Goal: Information Seeking & Learning: Learn about a topic

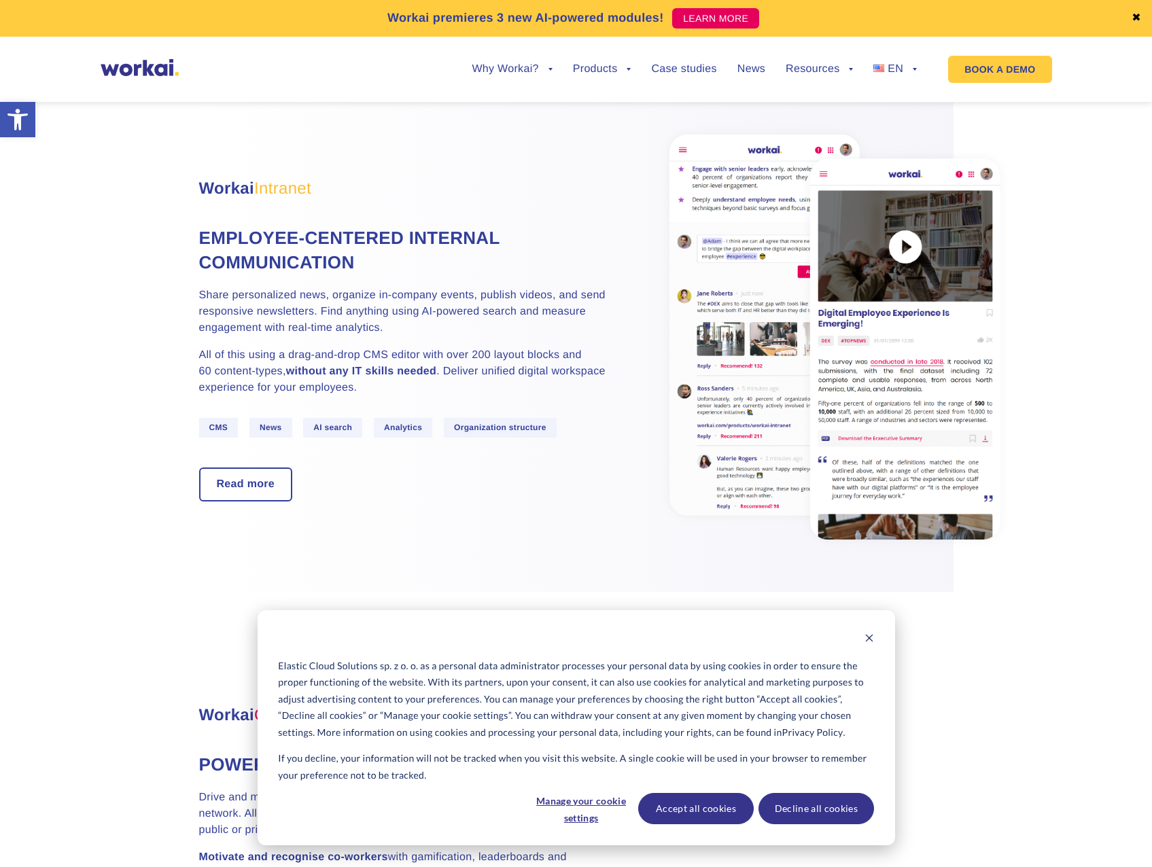
scroll to position [612, 0]
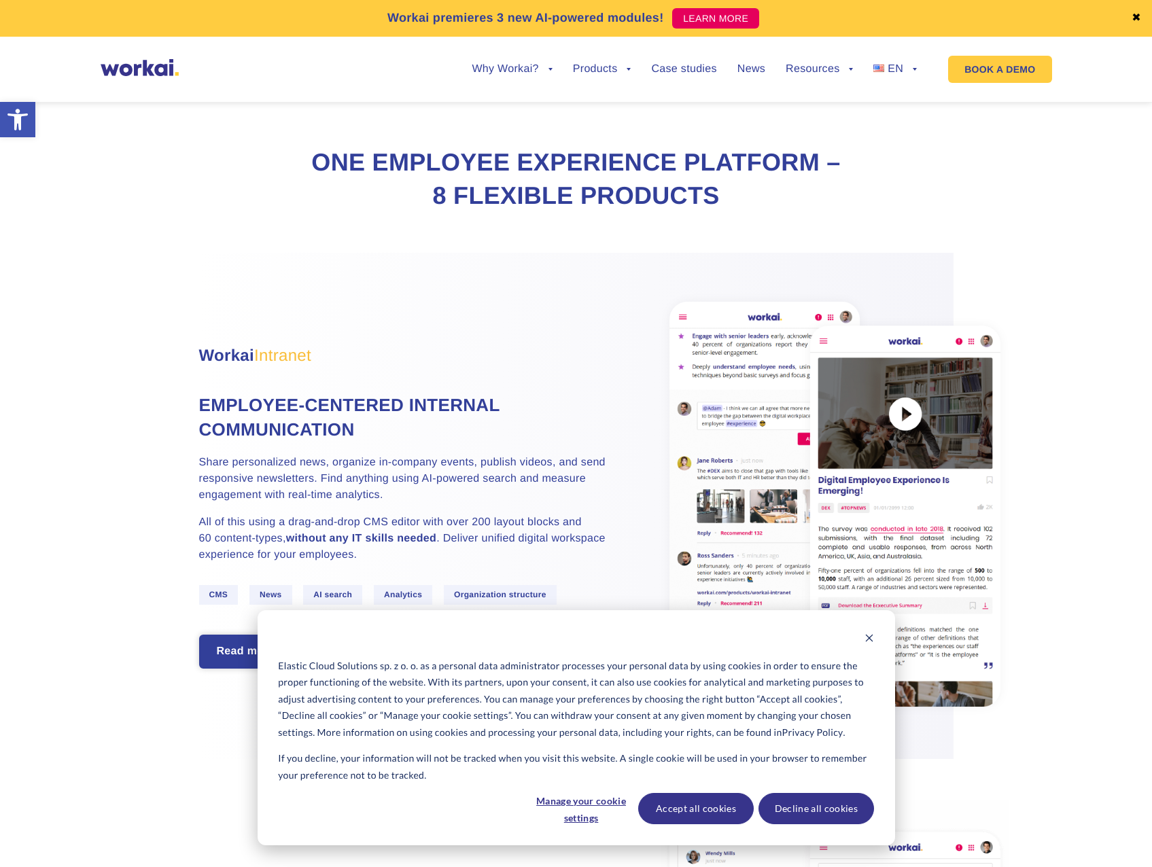
click at [270, 649] on link "Read more" at bounding box center [245, 651] width 91 height 31
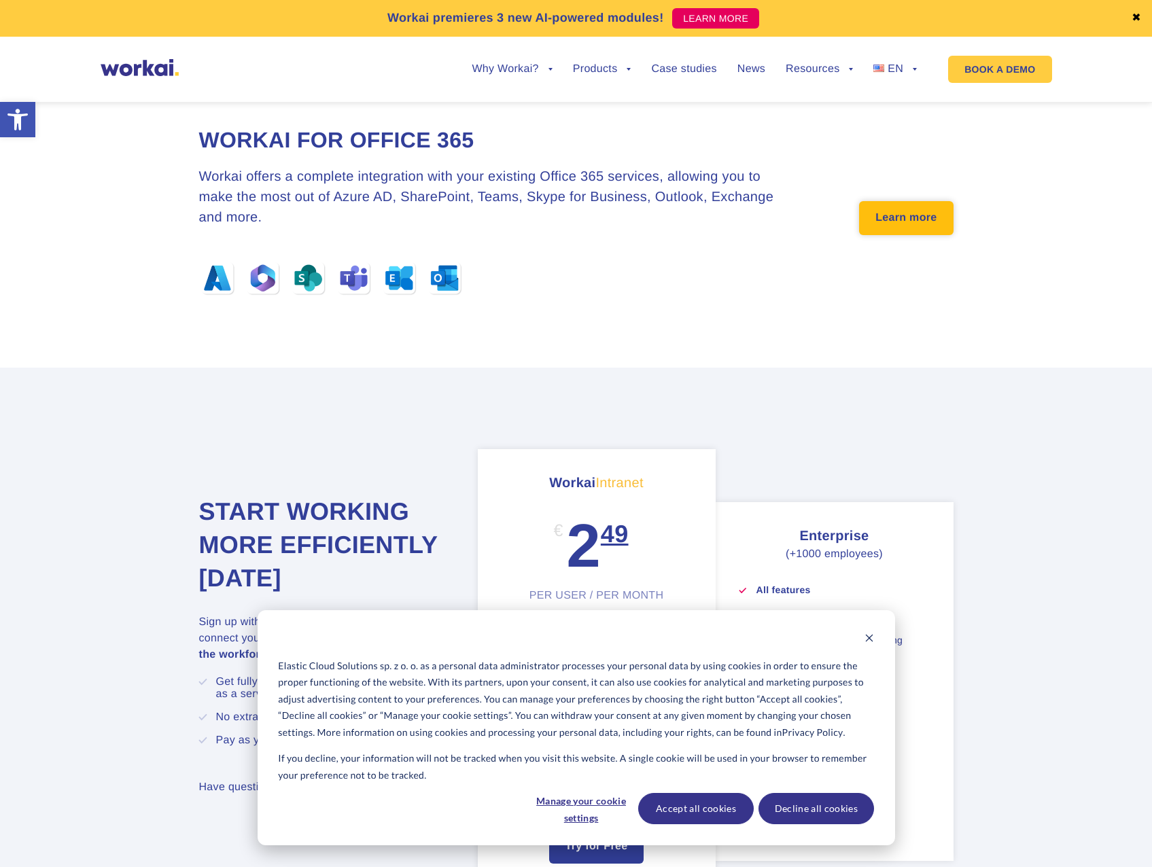
scroll to position [4349, 0]
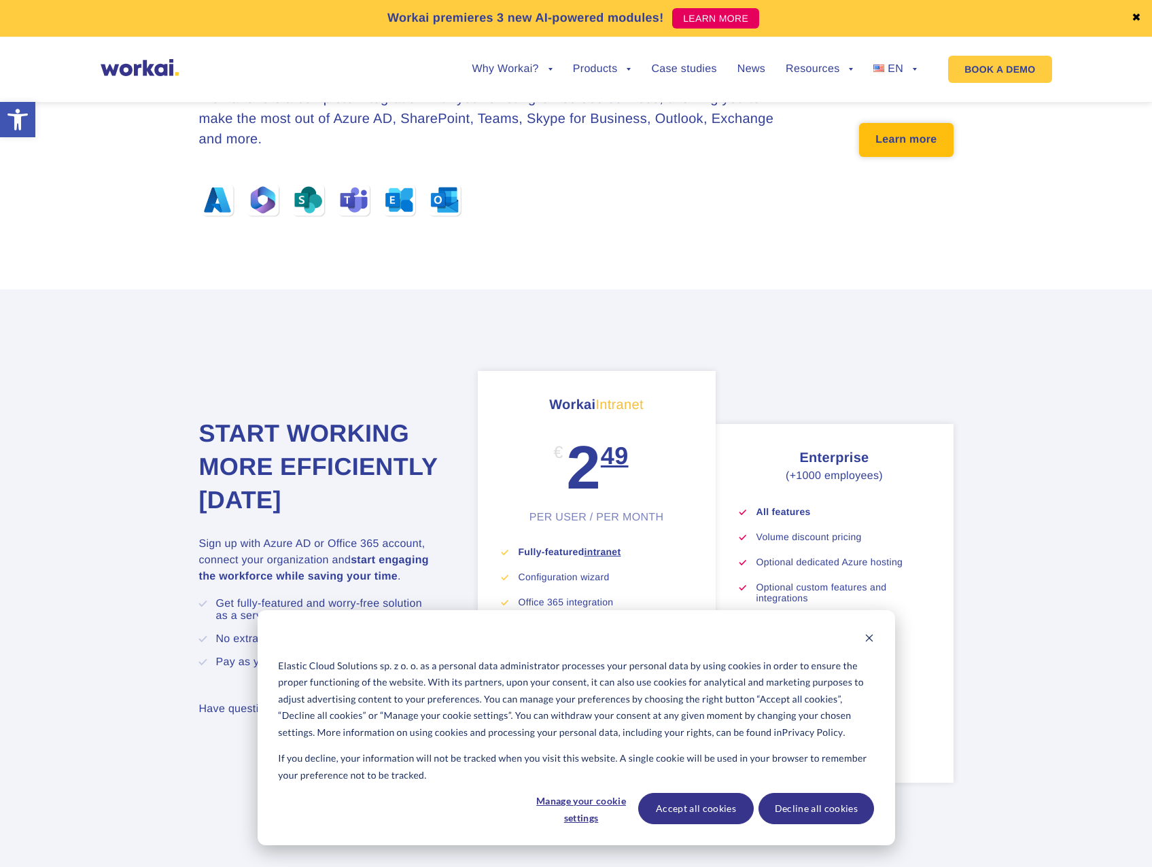
click at [904, 157] on link "Learn more" at bounding box center [906, 140] width 94 height 34
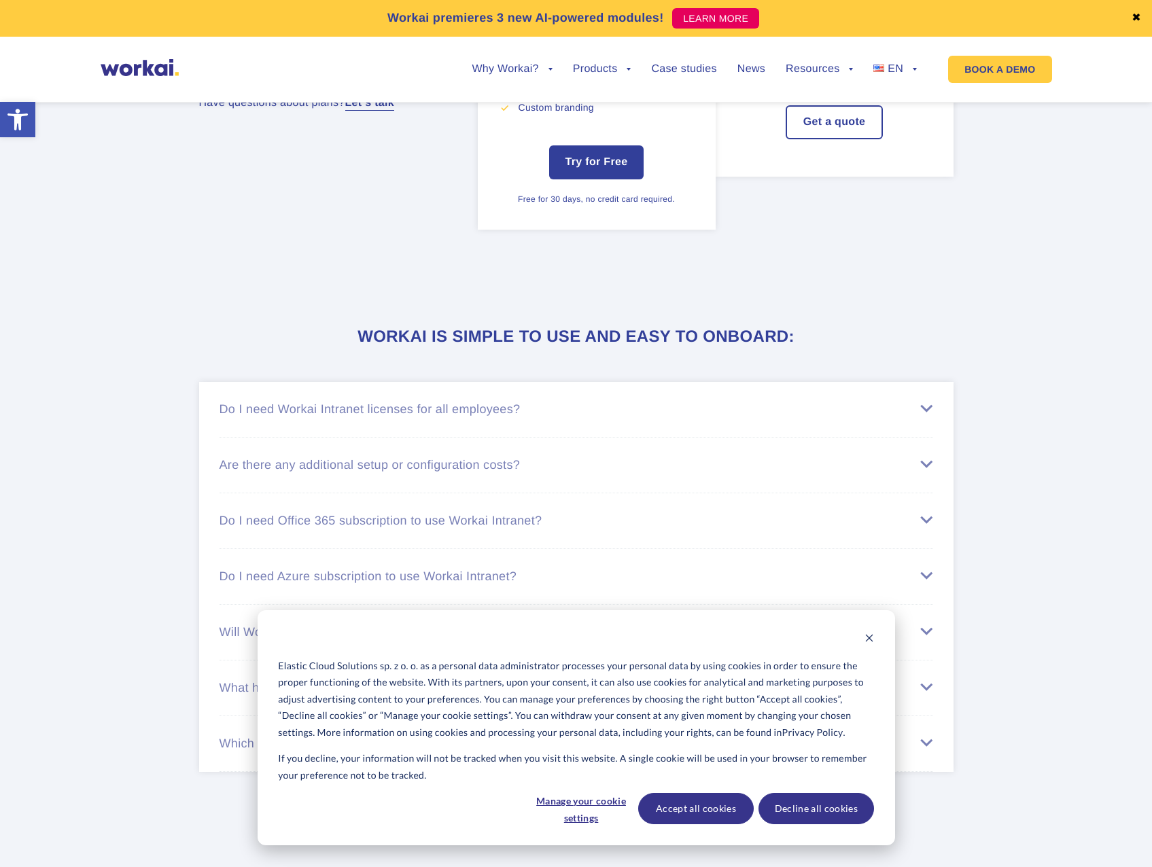
scroll to position [5029, 0]
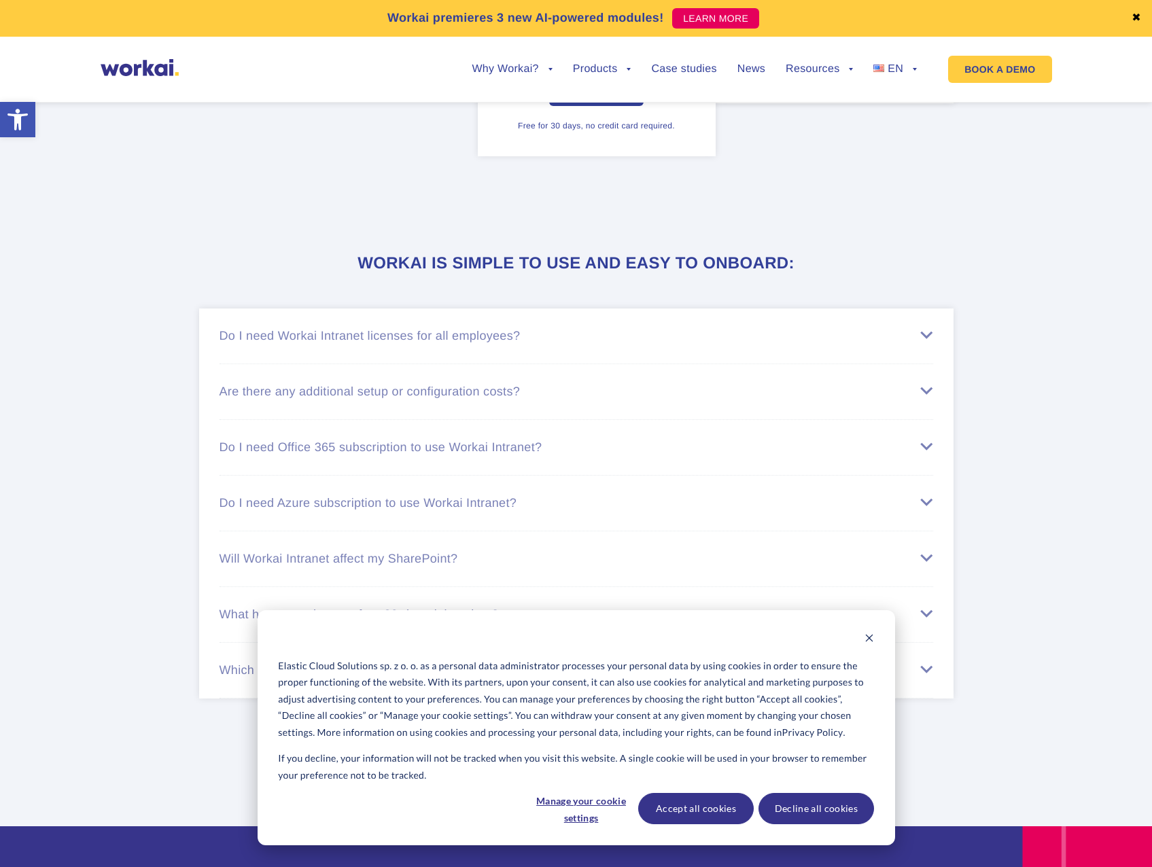
click at [915, 343] on div "Do I need Workai Intranet licenses for all employees?" at bounding box center [577, 336] width 714 height 14
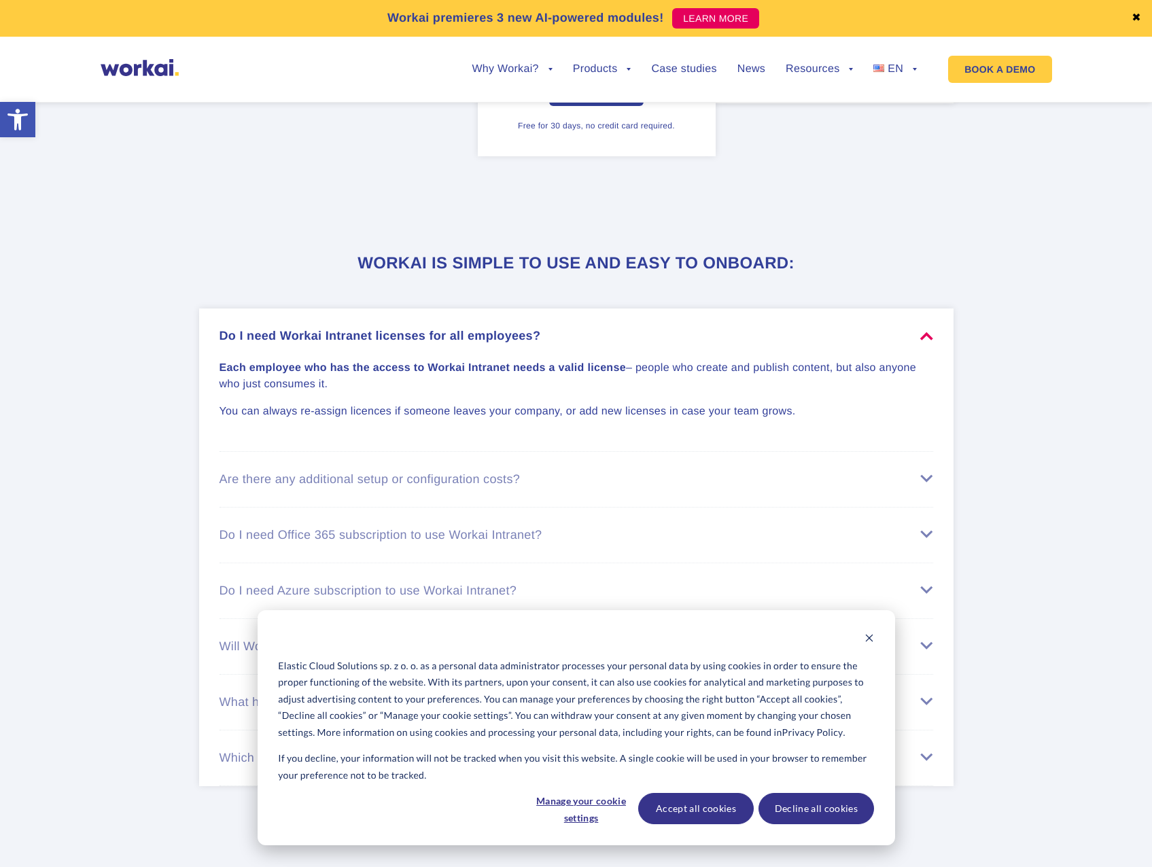
click at [919, 487] on div "Are there any additional setup or configuration costs?" at bounding box center [577, 479] width 714 height 14
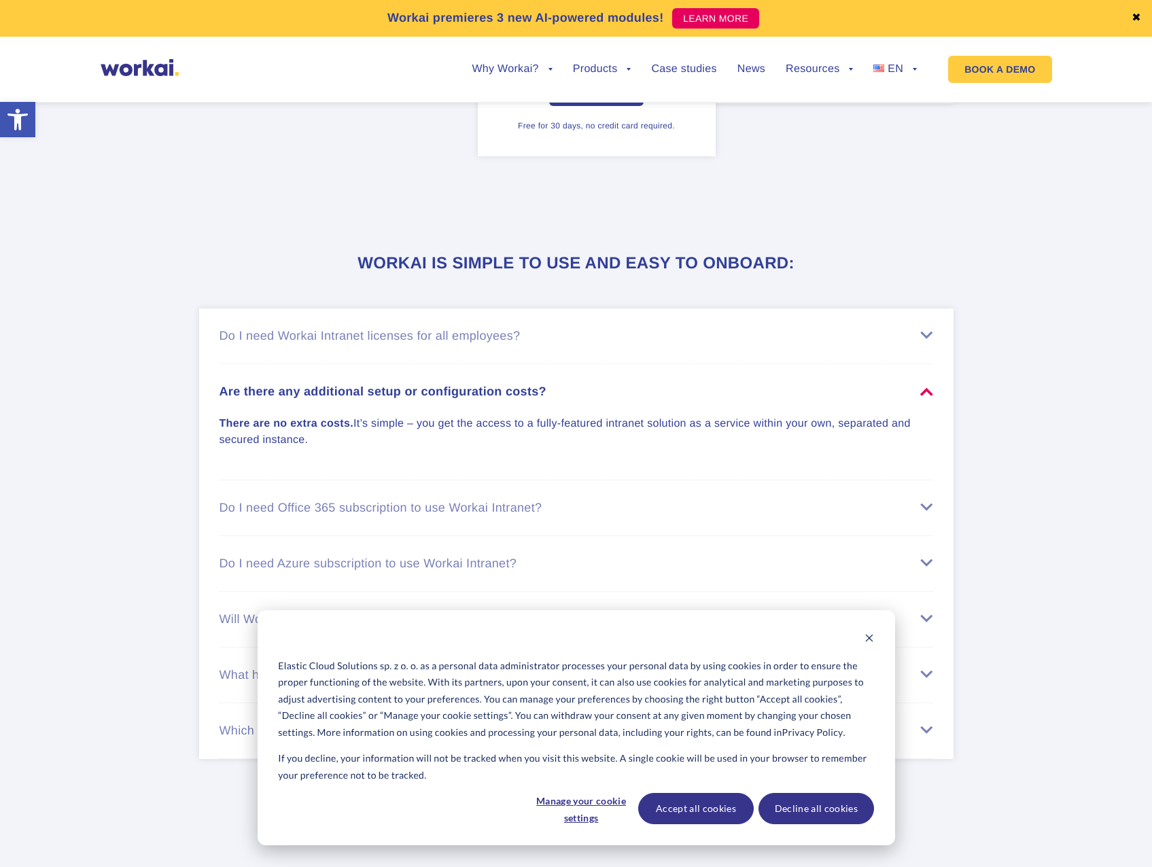
drag, startPoint x: 220, startPoint y: 444, endPoint x: 368, endPoint y: 474, distance: 150.3
click at [368, 474] on li "Are there any additional setup or configuration costs? There are no extra costs…" at bounding box center [577, 422] width 714 height 116
copy p "There are no extra costs. It’s simple – you get the access to a fully-featured …"
click at [746, 517] on li "Do I need Office 365 subscription to use Workai Intranet? Despite out-the-box i…" at bounding box center [577, 508] width 714 height 56
click at [750, 536] on li "Do I need Office 365 subscription to use Workai Intranet? Despite out-the-box i…" at bounding box center [577, 508] width 714 height 56
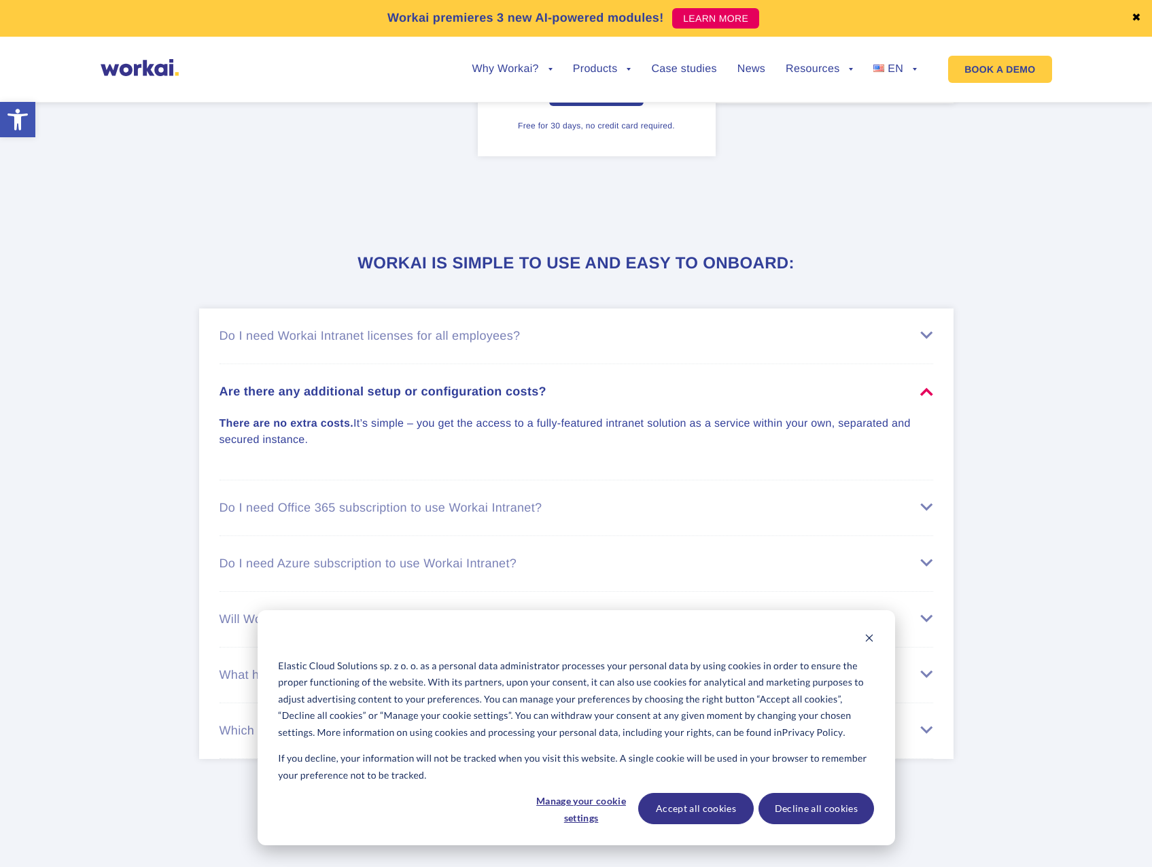
click at [926, 523] on li "Do I need Office 365 subscription to use Workai Intranet? Despite out-the-box i…" at bounding box center [577, 508] width 714 height 56
click at [930, 525] on li "Do I need Office 365 subscription to use Workai Intranet? Despite out-the-box i…" at bounding box center [577, 508] width 714 height 56
click at [930, 515] on div "Do I need Office 365 subscription to use Workai Intranet?" at bounding box center [577, 508] width 714 height 14
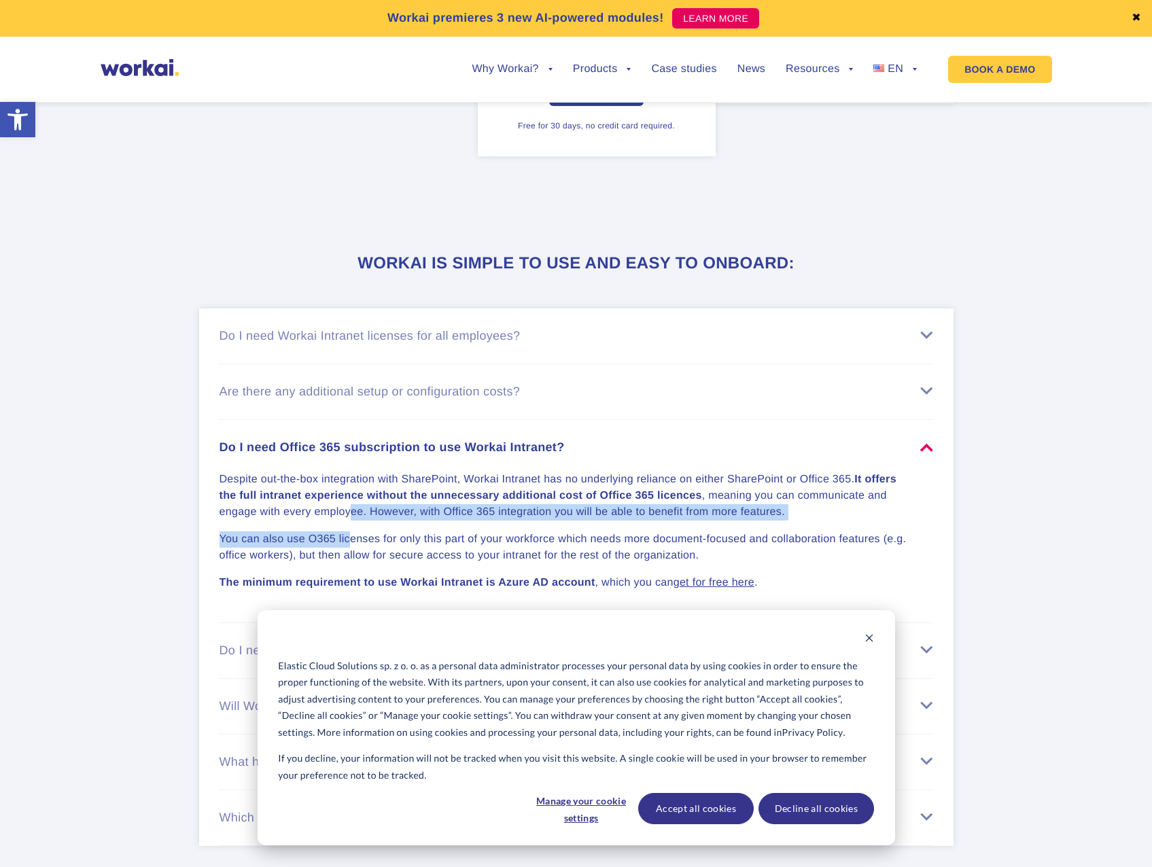
click at [348, 545] on div "Despite out-the-box integration with SharePoint, Workai Intranet has no underly…" at bounding box center [577, 523] width 714 height 137
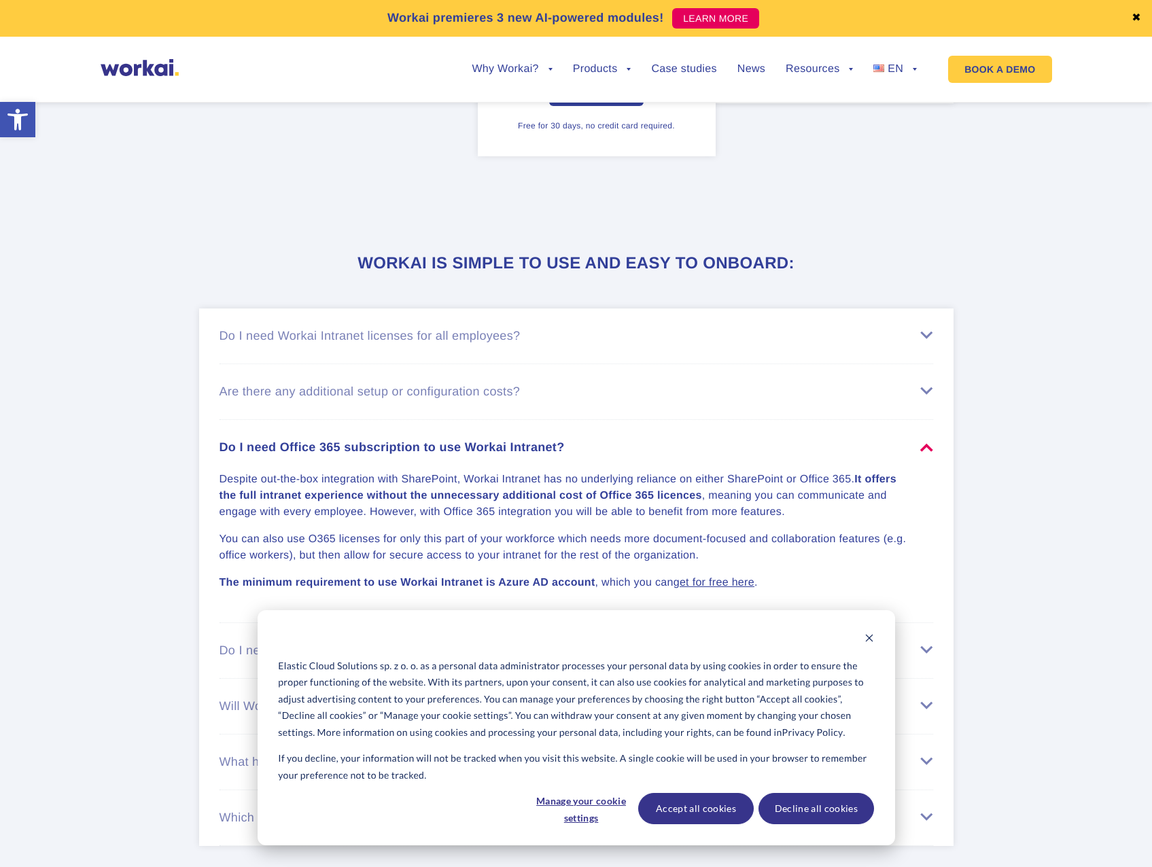
drag, startPoint x: 348, startPoint y: 545, endPoint x: 455, endPoint y: 518, distance: 110.8
click at [455, 502] on strong "It offers the full intranet experience without the unnecessary additional cost …" at bounding box center [558, 488] width 677 height 28
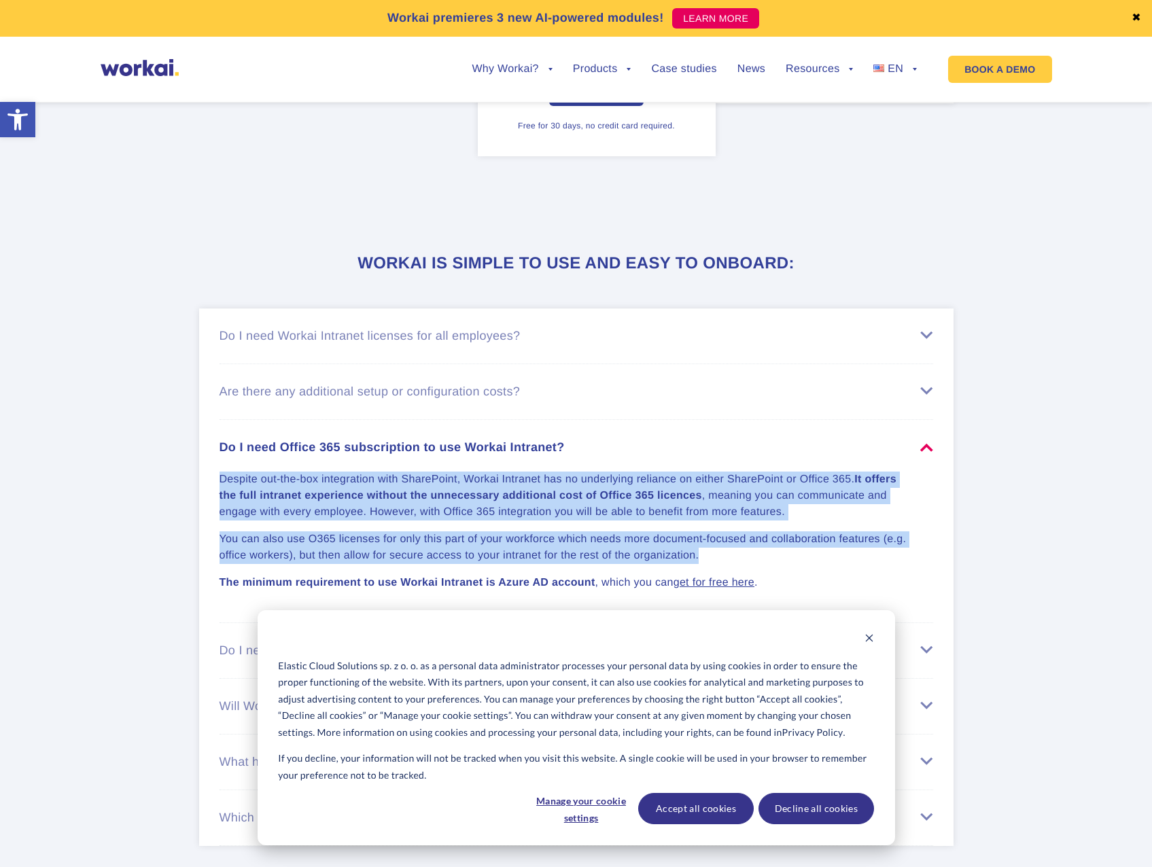
drag, startPoint x: 222, startPoint y: 496, endPoint x: 769, endPoint y: 577, distance: 553.0
click at [769, 577] on div "Despite out-the-box integration with SharePoint, Workai Intranet has no underly…" at bounding box center [577, 523] width 714 height 137
drag, startPoint x: 769, startPoint y: 577, endPoint x: 749, endPoint y: 580, distance: 20.7
click at [749, 564] on p "You can also use O365 licenses for only this part of your workforce which needs…" at bounding box center [568, 547] width 697 height 33
drag, startPoint x: 220, startPoint y: 500, endPoint x: 728, endPoint y: 584, distance: 514.7
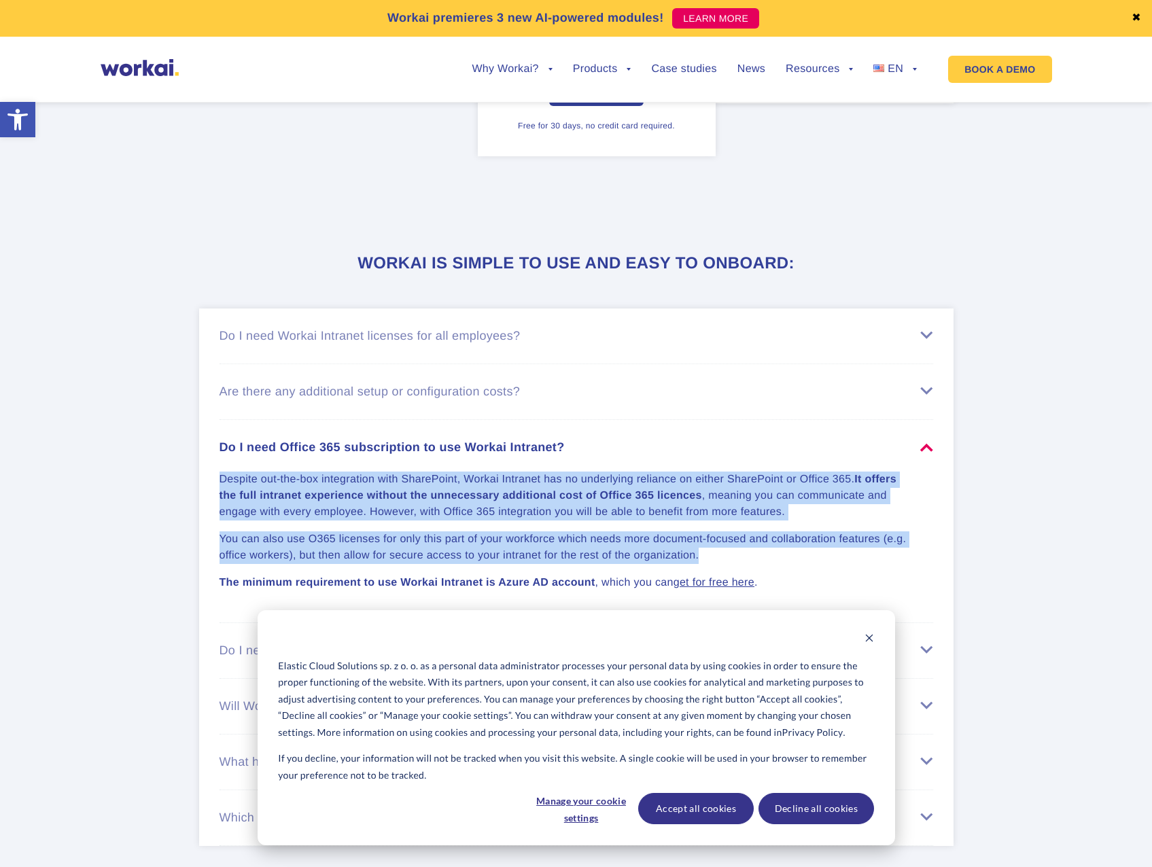
click at [728, 584] on div "Despite out-the-box integration with SharePoint, Workai Intranet has no underly…" at bounding box center [577, 523] width 714 height 137
copy div "Despite out-the-box integration with SharePoint, Workai Intranet has no underly…"
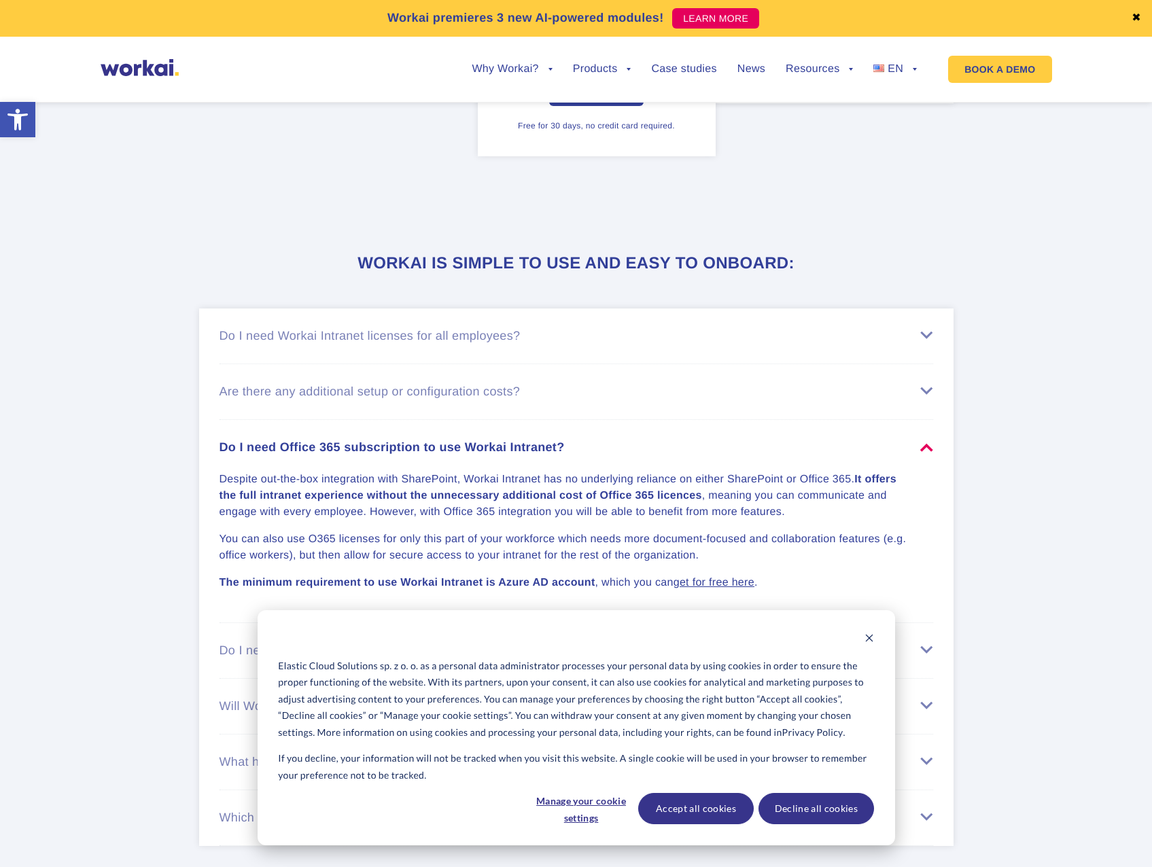
click at [520, 658] on div "Do I need Azure subscription to use Workai Intranet?" at bounding box center [577, 651] width 714 height 14
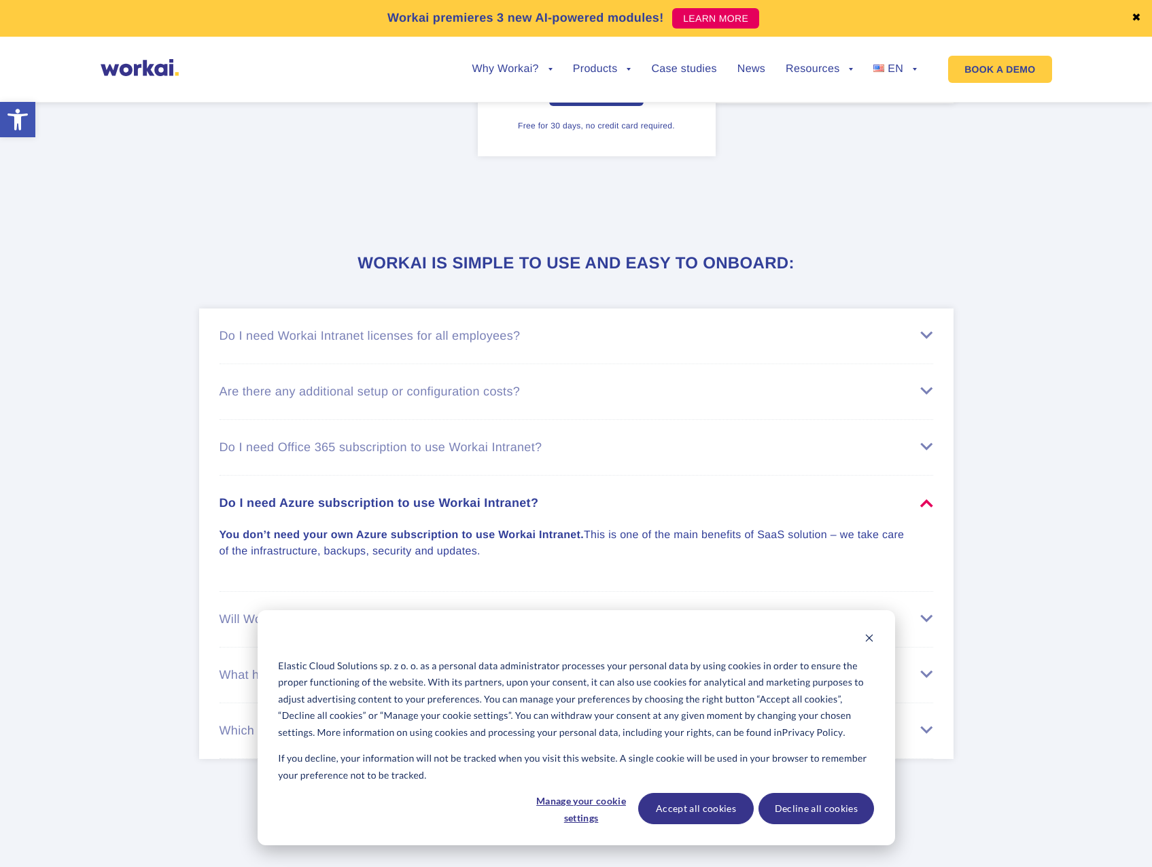
drag, startPoint x: 211, startPoint y: 529, endPoint x: 529, endPoint y: 590, distance: 323.7
click at [529, 590] on ul "Do I need Workai Intranet licenses for all employees? Each employee who has the…" at bounding box center [576, 534] width 754 height 451
copy li "Do I need Azure subscription to use Workai Intranet? You don’t need your own Az…"
click at [482, 627] on div "Will Workai Intranet affect my SharePoint?" at bounding box center [577, 619] width 714 height 14
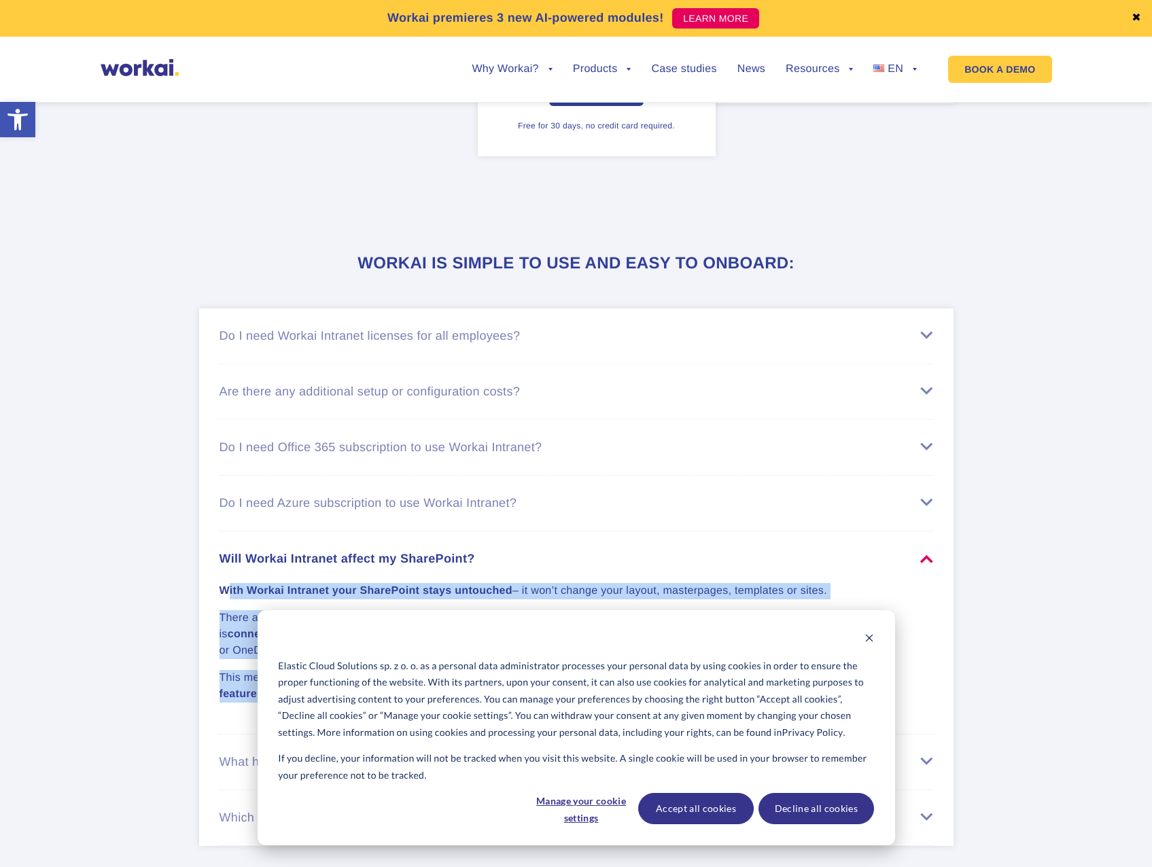
drag, startPoint x: 228, startPoint y: 620, endPoint x: 656, endPoint y: 703, distance: 436.0
click at [656, 703] on div "With Workai Intranet your SharePoint stays untouched – it won’t change your lay…" at bounding box center [577, 634] width 714 height 137
copy div "ith Workai Intranet your SharePoint stays untouched – it won’t change your layo…"
click at [653, 703] on p "This means that even if your SharePoint goes down, or there’s a Microsoft updat…" at bounding box center [568, 686] width 697 height 33
drag, startPoint x: 222, startPoint y: 611, endPoint x: 893, endPoint y: 660, distance: 673.2
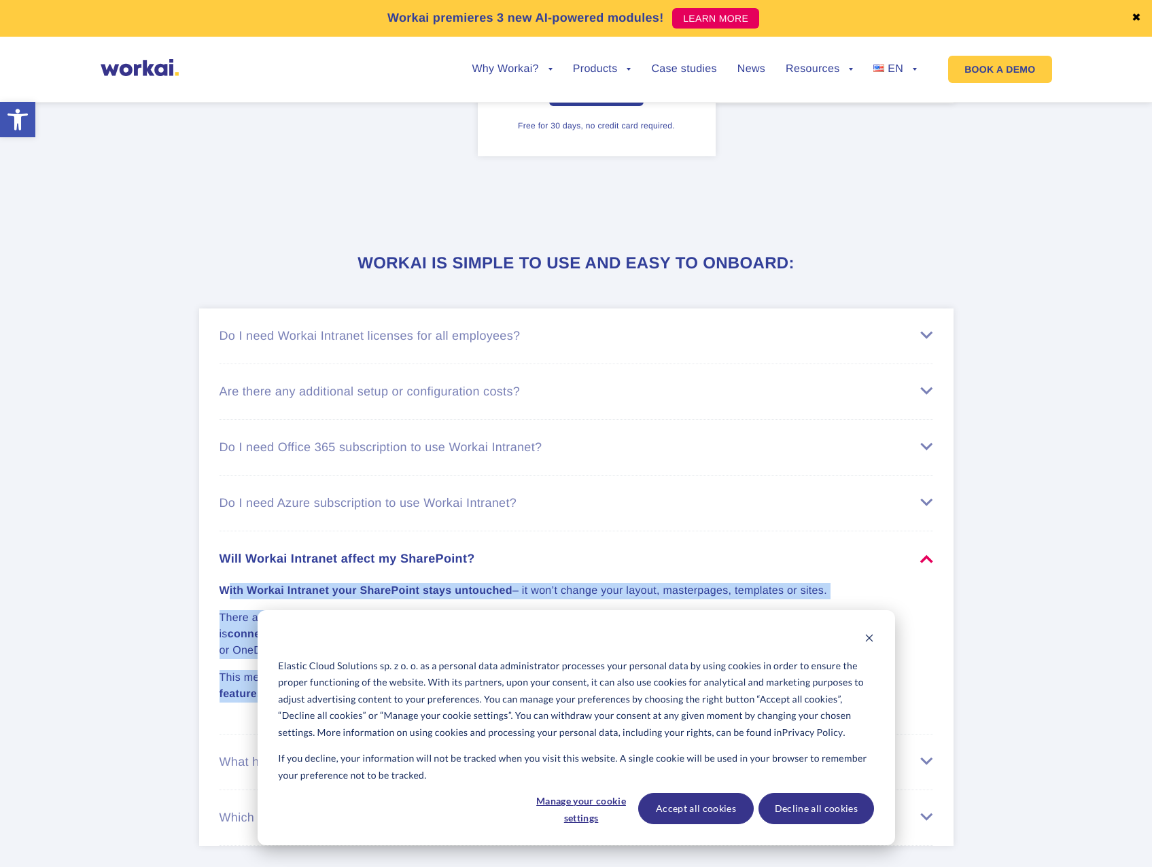
click at [893, 660] on div "With Workai Intranet your SharePoint stays untouched – it won’t change your lay…" at bounding box center [577, 634] width 714 height 137
copy div "With Workai Intranet your SharePoint stays untouched – it won’t change your lay…"
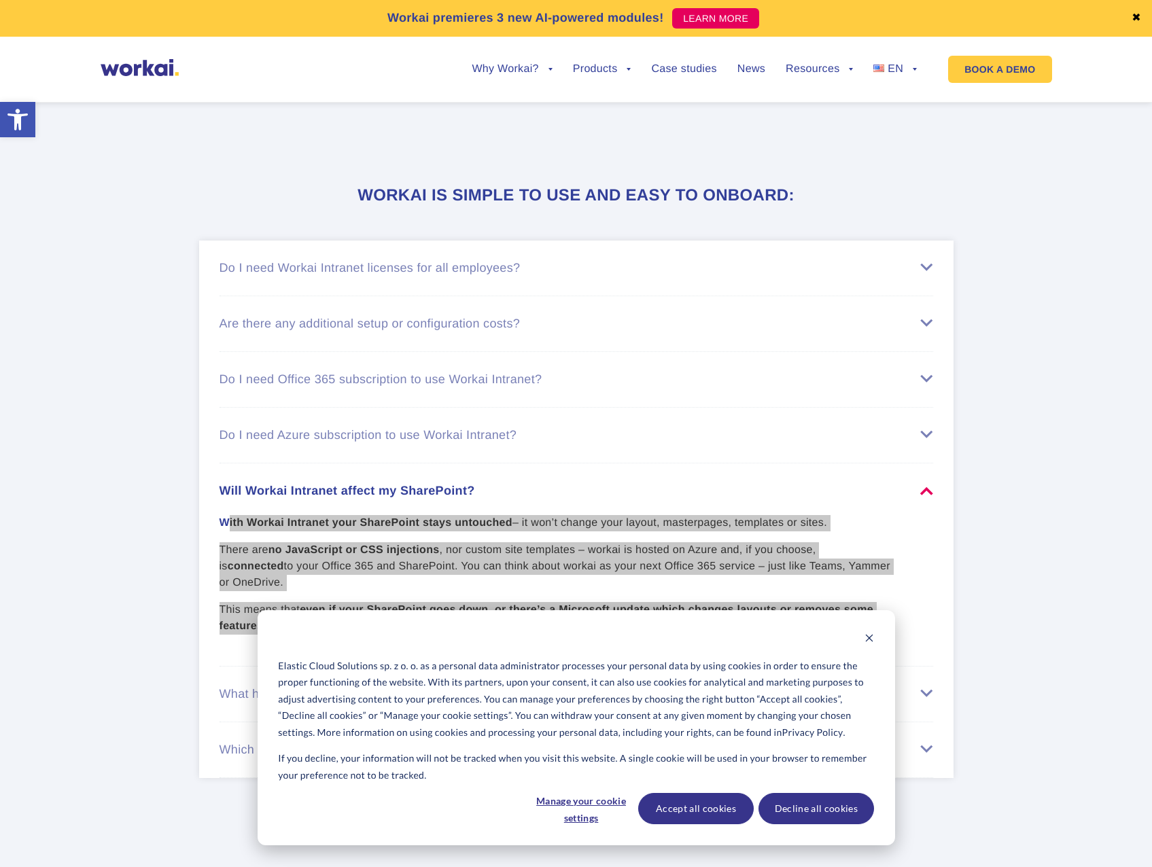
scroll to position [5165, 0]
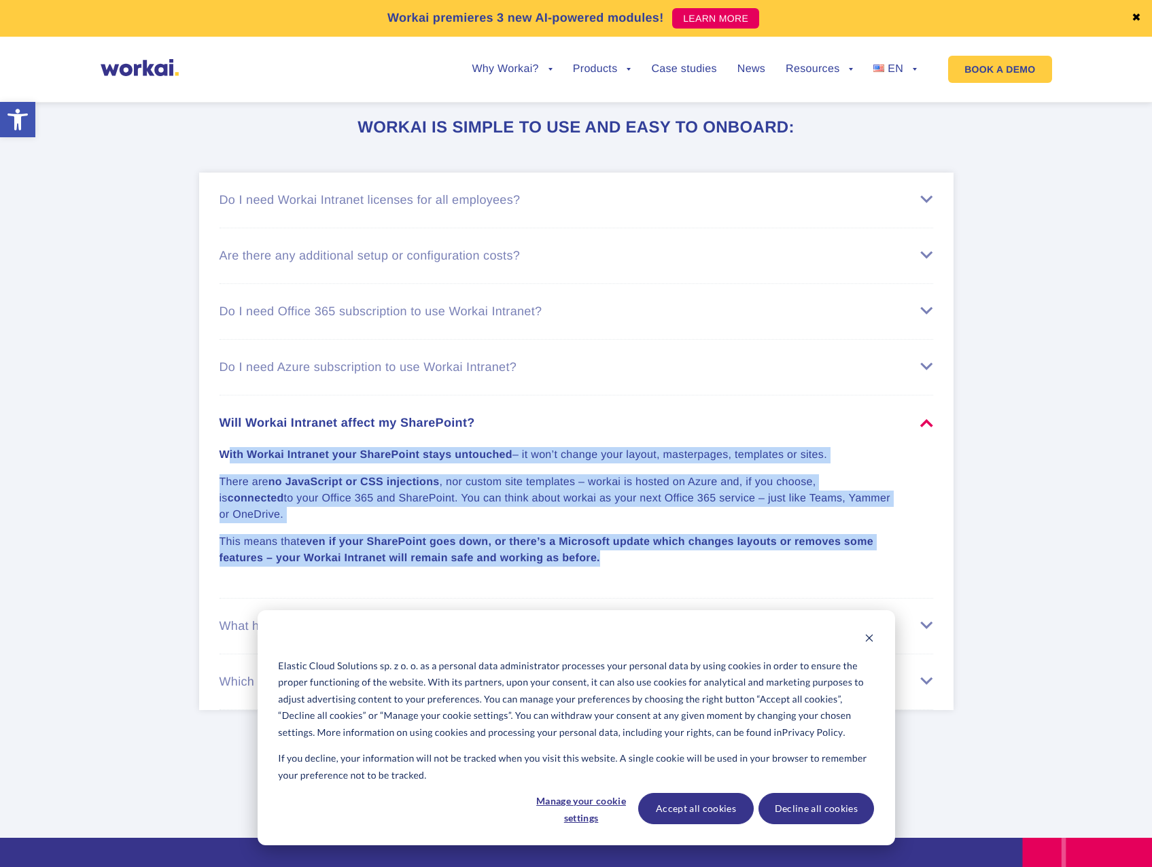
click at [348, 374] on div "Do I need Azure subscription to use Workai Intranet?" at bounding box center [577, 367] width 714 height 14
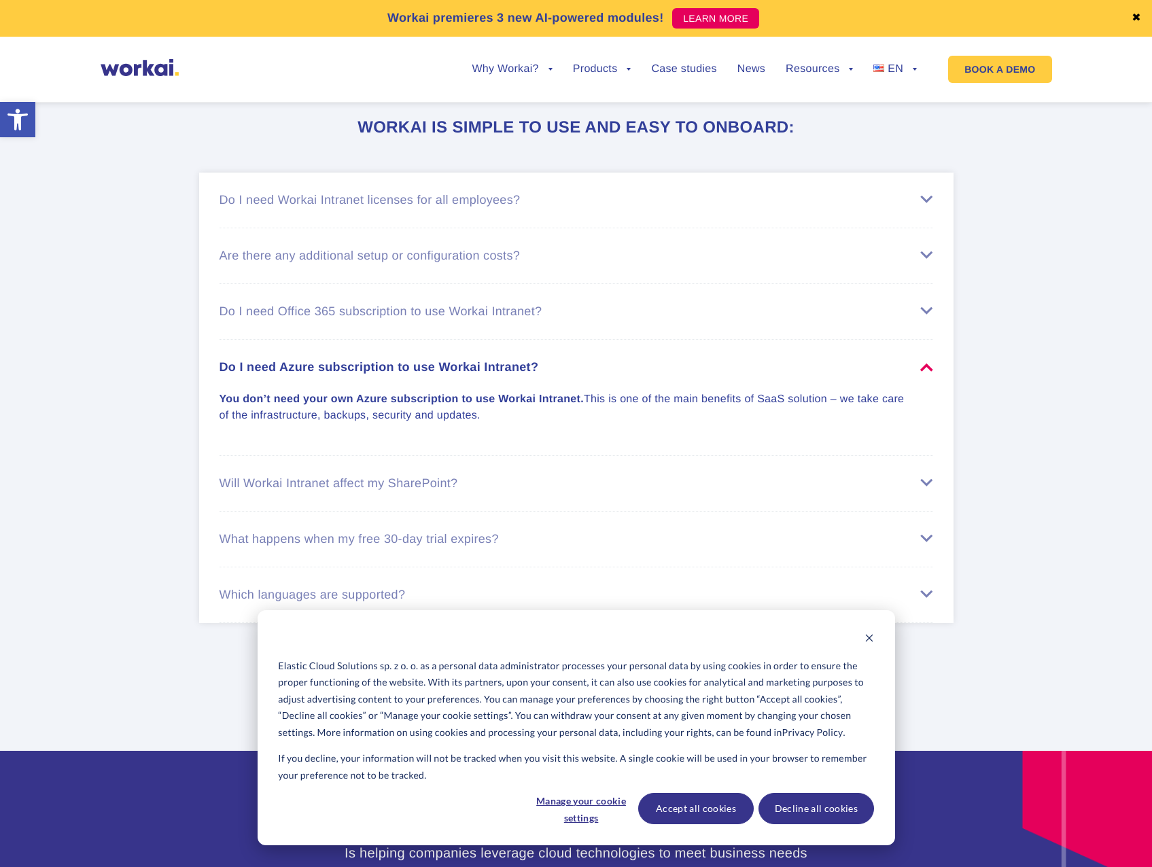
click at [352, 340] on li "Do I need Office 365 subscription to use Workai Intranet? Despite out-the-box i…" at bounding box center [577, 312] width 714 height 56
click at [360, 319] on div "Do I need Office 365 subscription to use Workai Intranet?" at bounding box center [577, 311] width 714 height 14
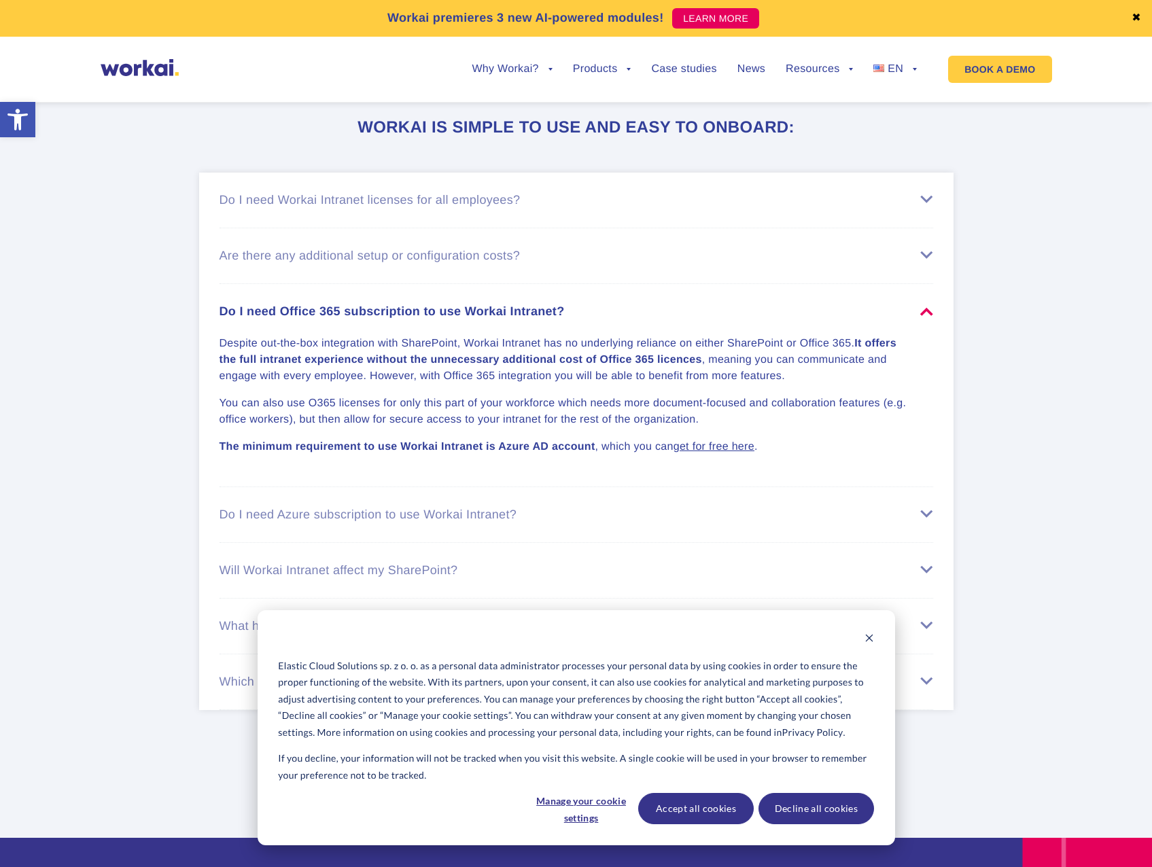
click at [226, 366] on p "Despite out-the-box integration with SharePoint, Workai Intranet has no underly…" at bounding box center [568, 360] width 697 height 49
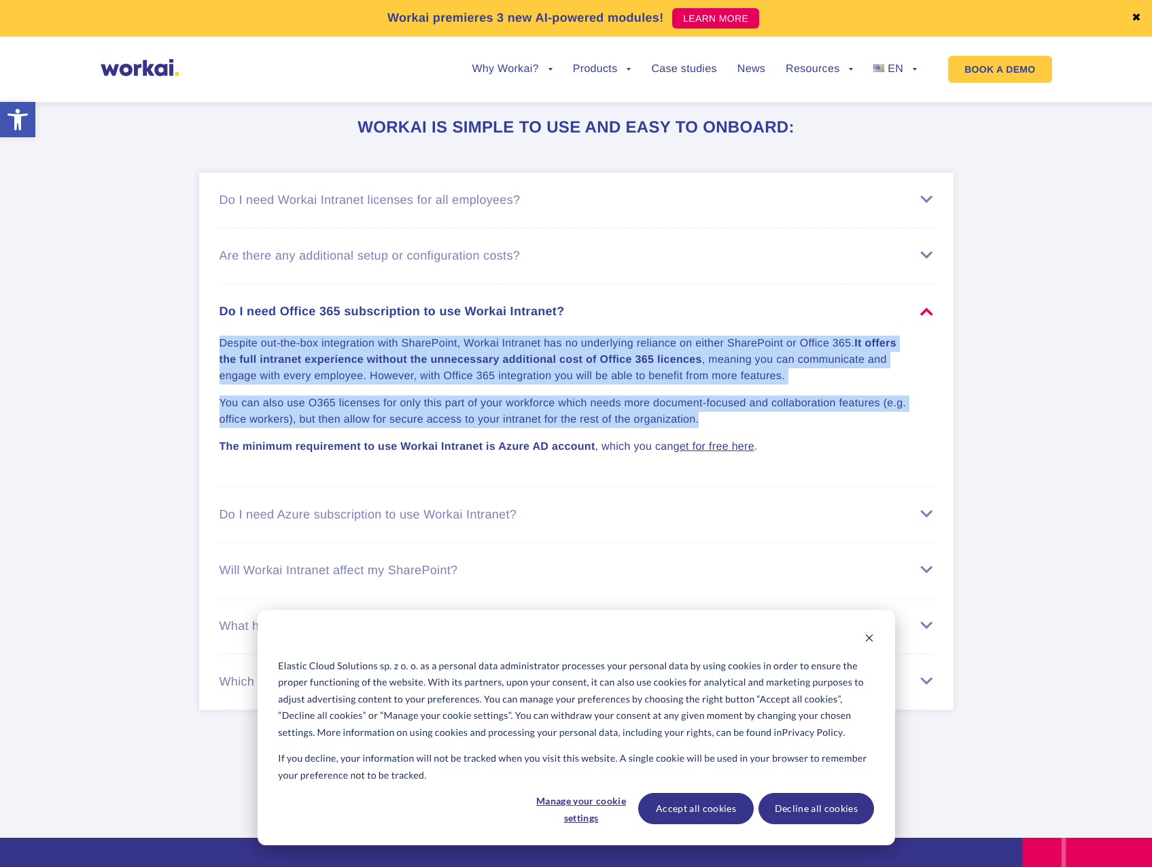
drag, startPoint x: 221, startPoint y: 365, endPoint x: 837, endPoint y: 440, distance: 620.3
click at [837, 440] on div "Despite out-the-box integration with SharePoint, Workai Intranet has no underly…" at bounding box center [577, 387] width 714 height 137
copy div "Despite out-the-box integration with SharePoint, Workai Intranet has no underly…"
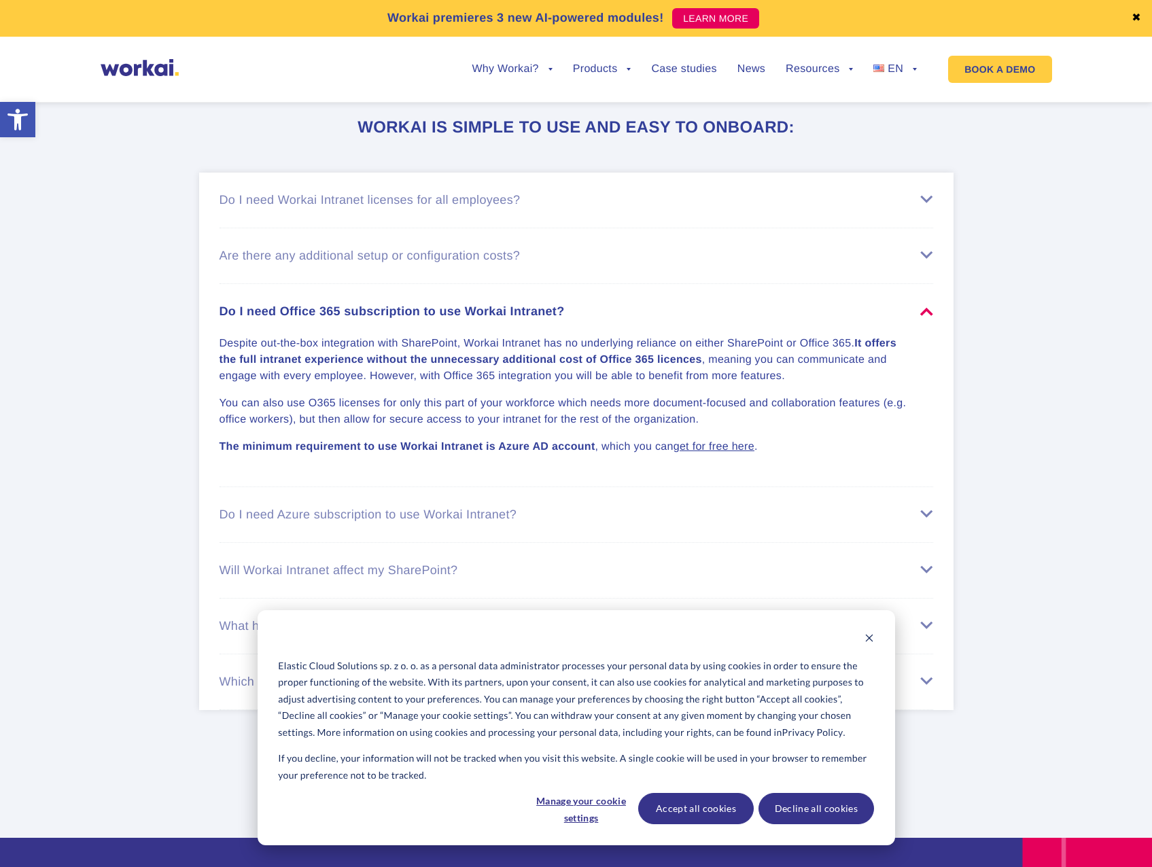
click at [638, 522] on div "Do I need Azure subscription to use Workai Intranet?" at bounding box center [577, 515] width 714 height 14
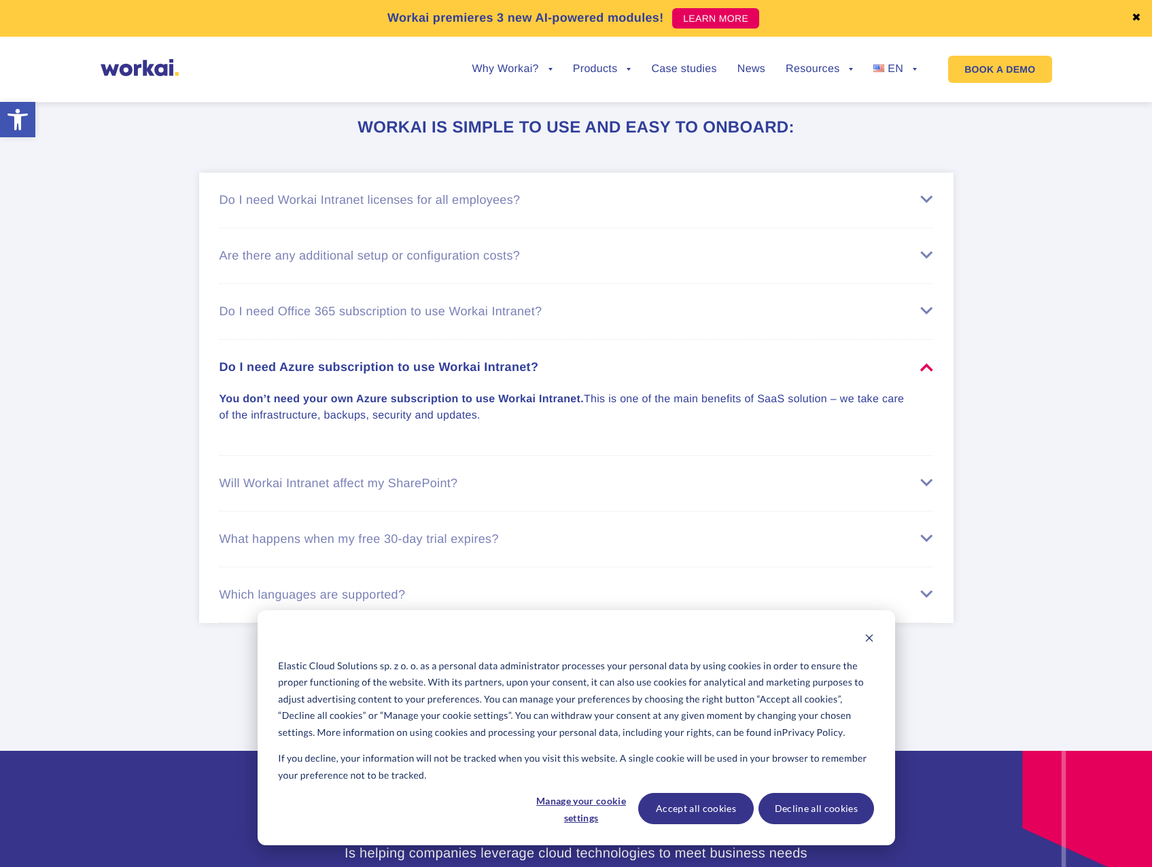
click at [440, 546] on div "What happens when my free 30-day trial expires?" at bounding box center [577, 539] width 714 height 14
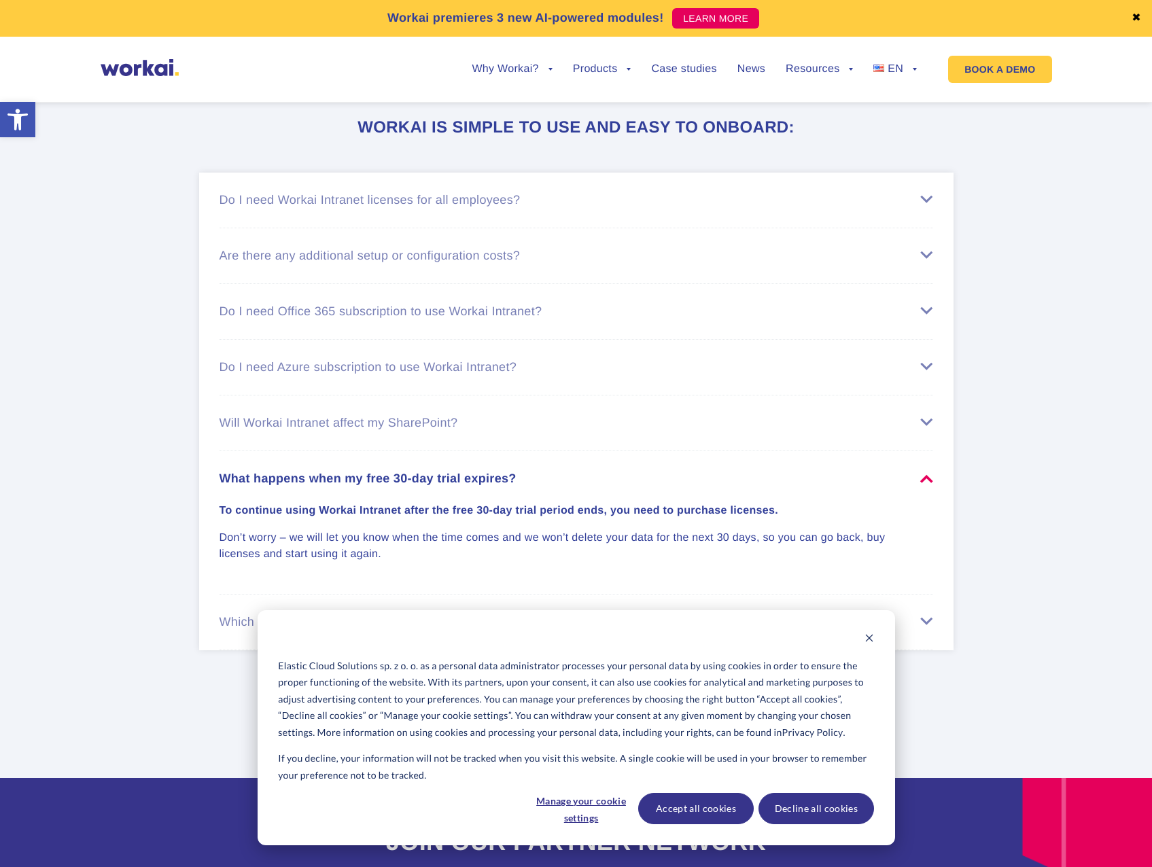
click at [459, 430] on div "Will Workai Intranet affect my SharePoint?" at bounding box center [577, 423] width 714 height 14
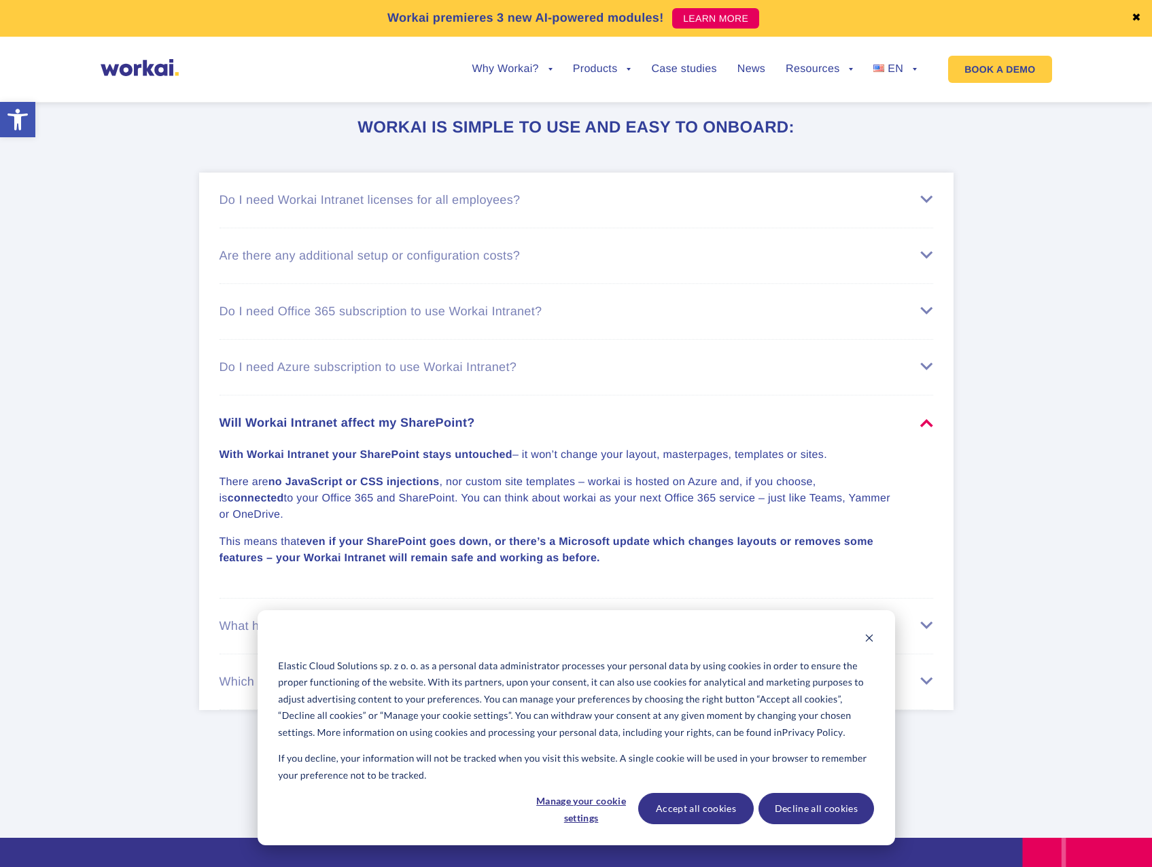
click at [370, 681] on li "Which languages are supported? Currently you can use Workai Intranet in English…" at bounding box center [577, 682] width 714 height 56
click at [374, 689] on div "Which languages are supported?" at bounding box center [577, 682] width 714 height 14
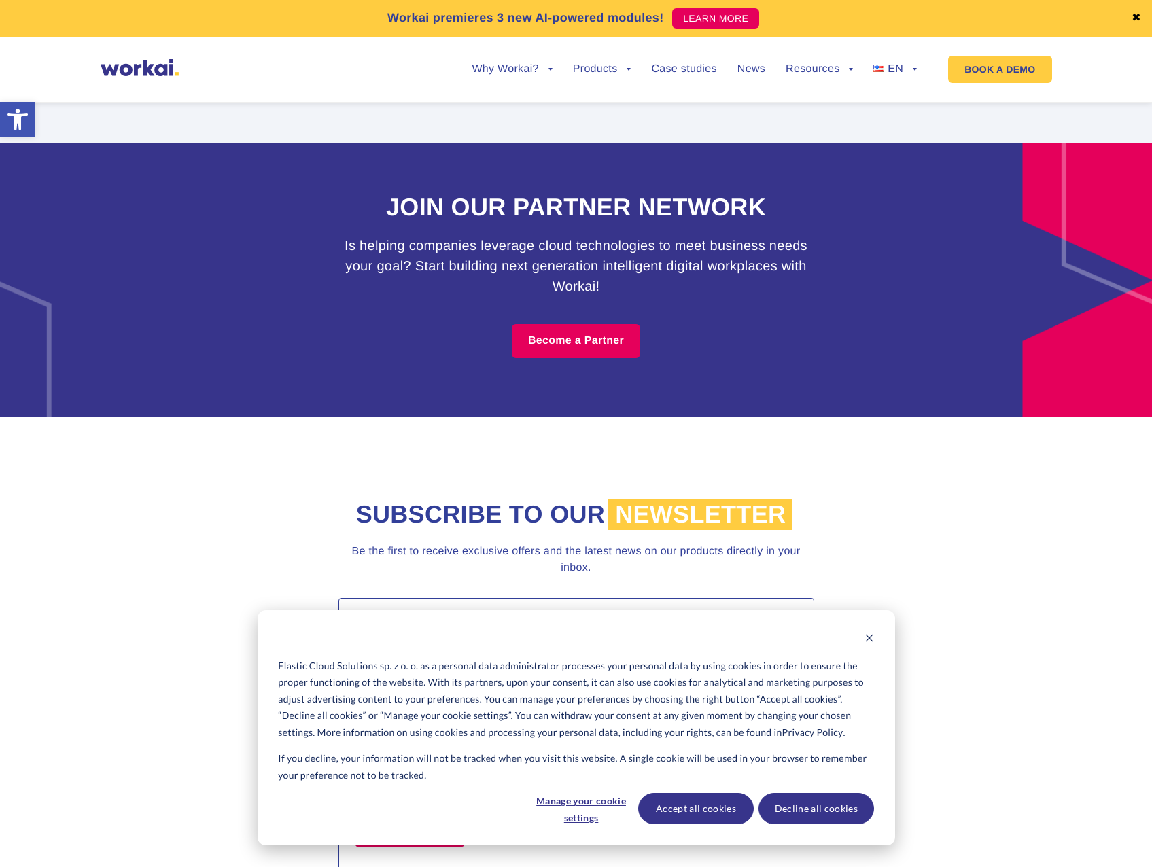
scroll to position [5777, 0]
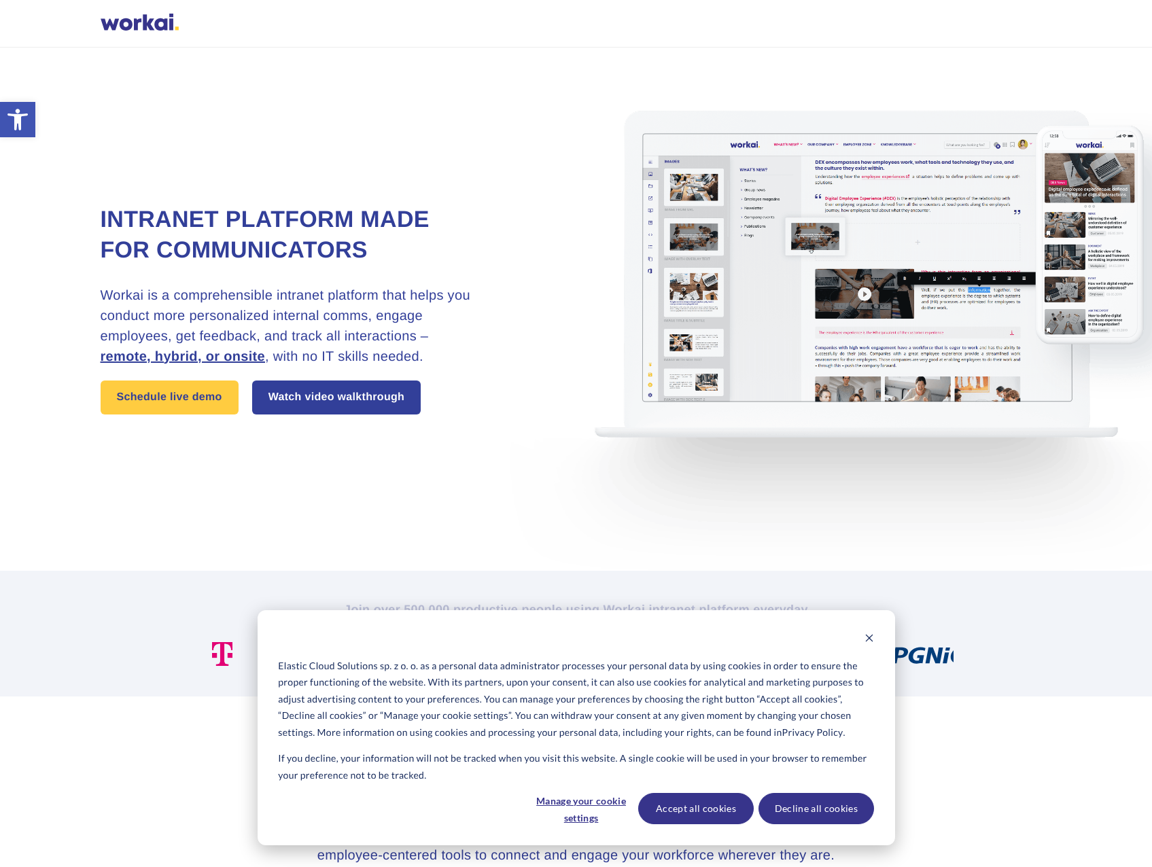
click at [740, 434] on img at bounding box center [869, 309] width 748 height 523
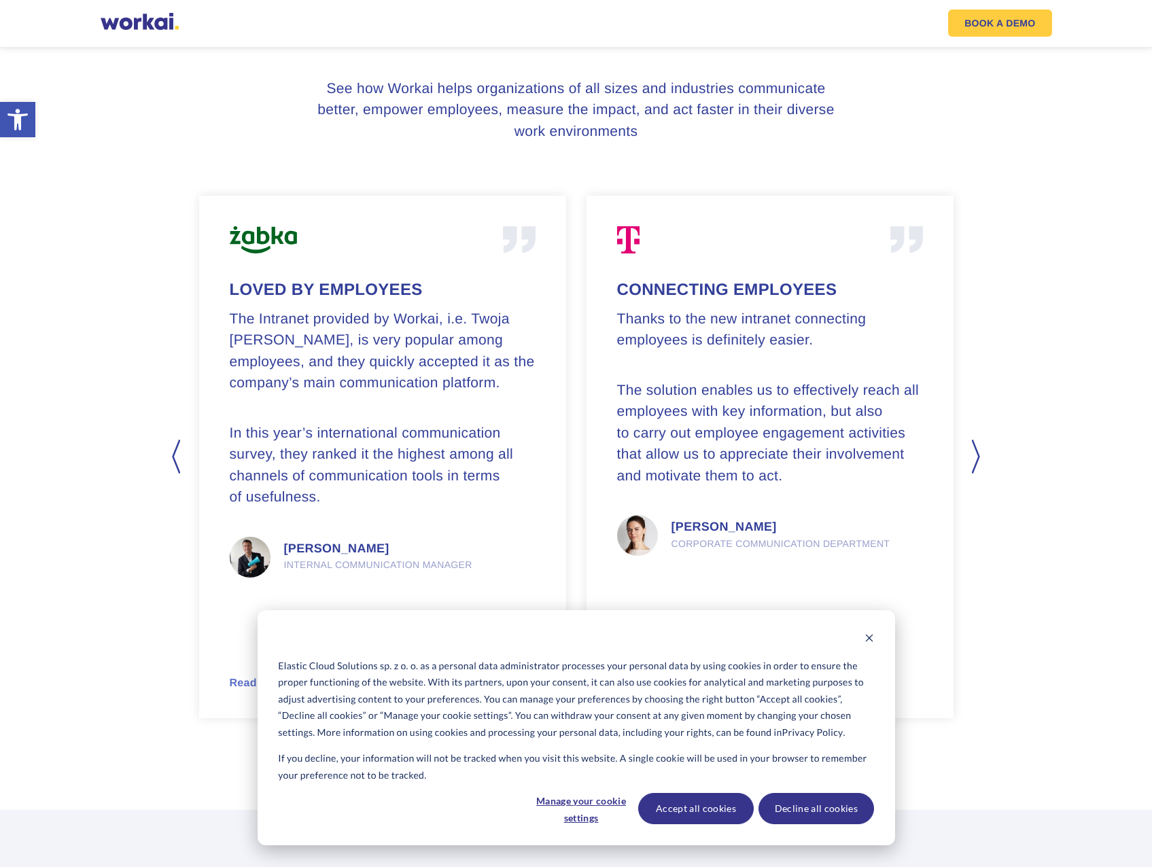
scroll to position [3257, 0]
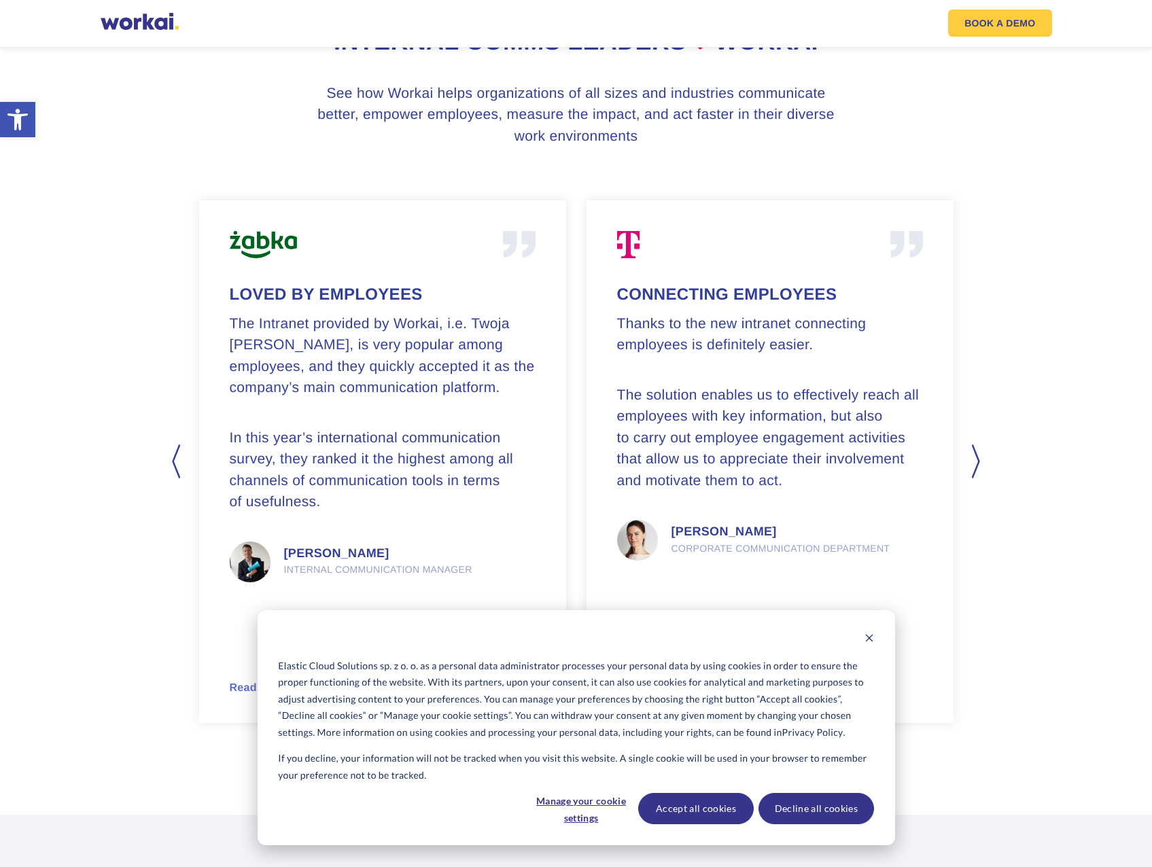
click at [974, 459] on button "Next" at bounding box center [977, 461] width 14 height 34
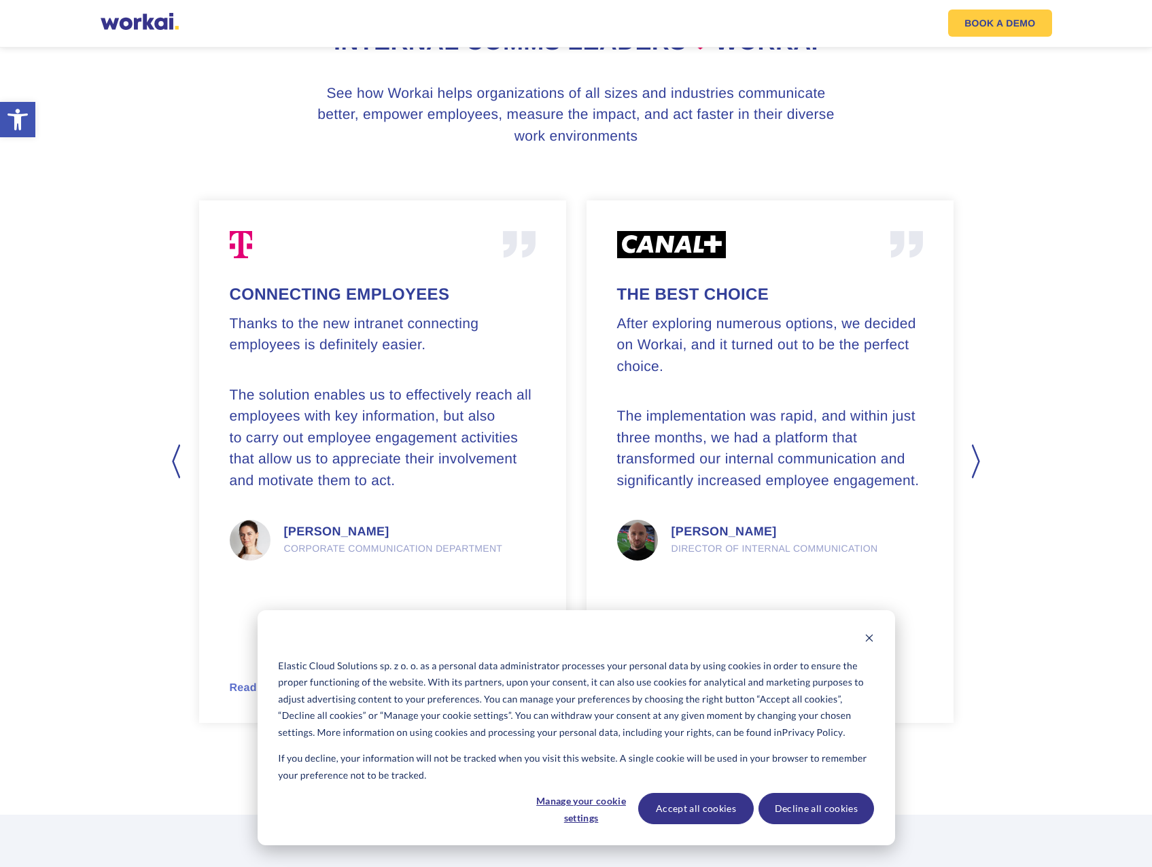
click at [974, 459] on button "Next" at bounding box center [977, 461] width 14 height 34
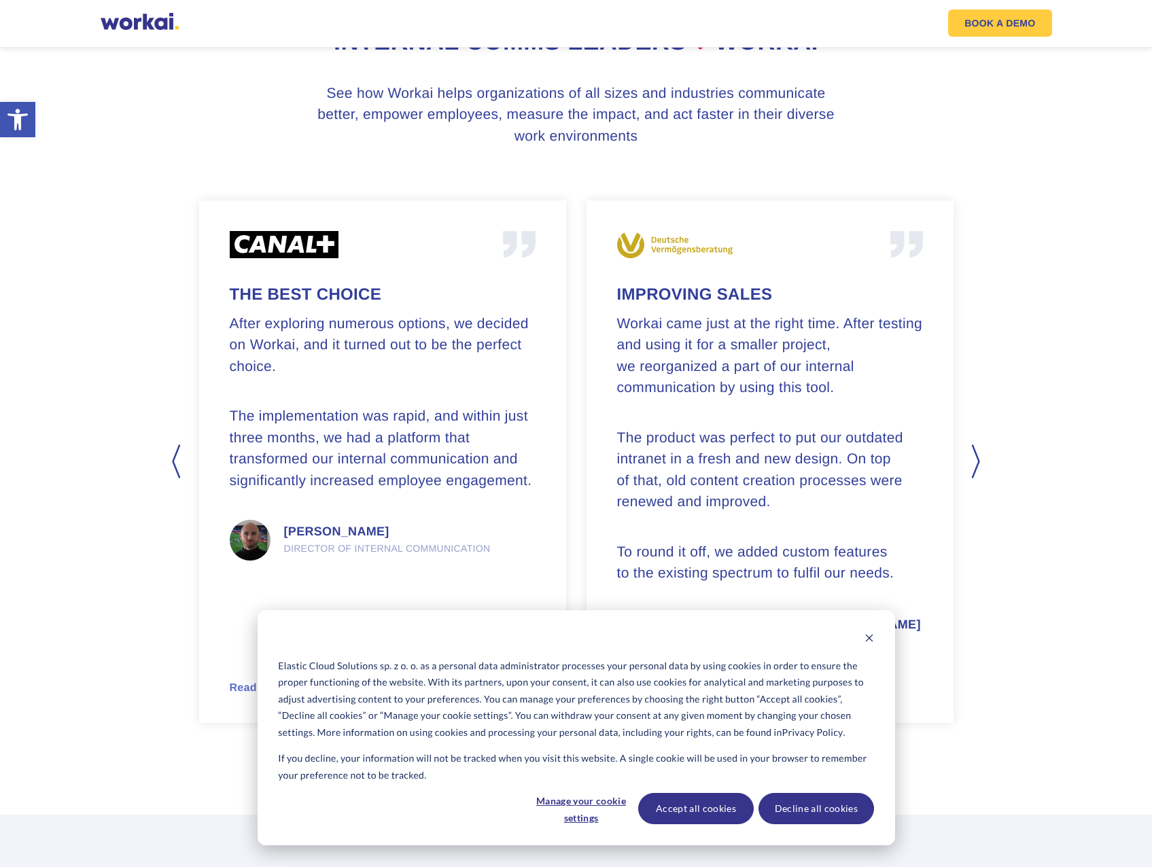
click at [974, 459] on button "Next" at bounding box center [977, 461] width 14 height 34
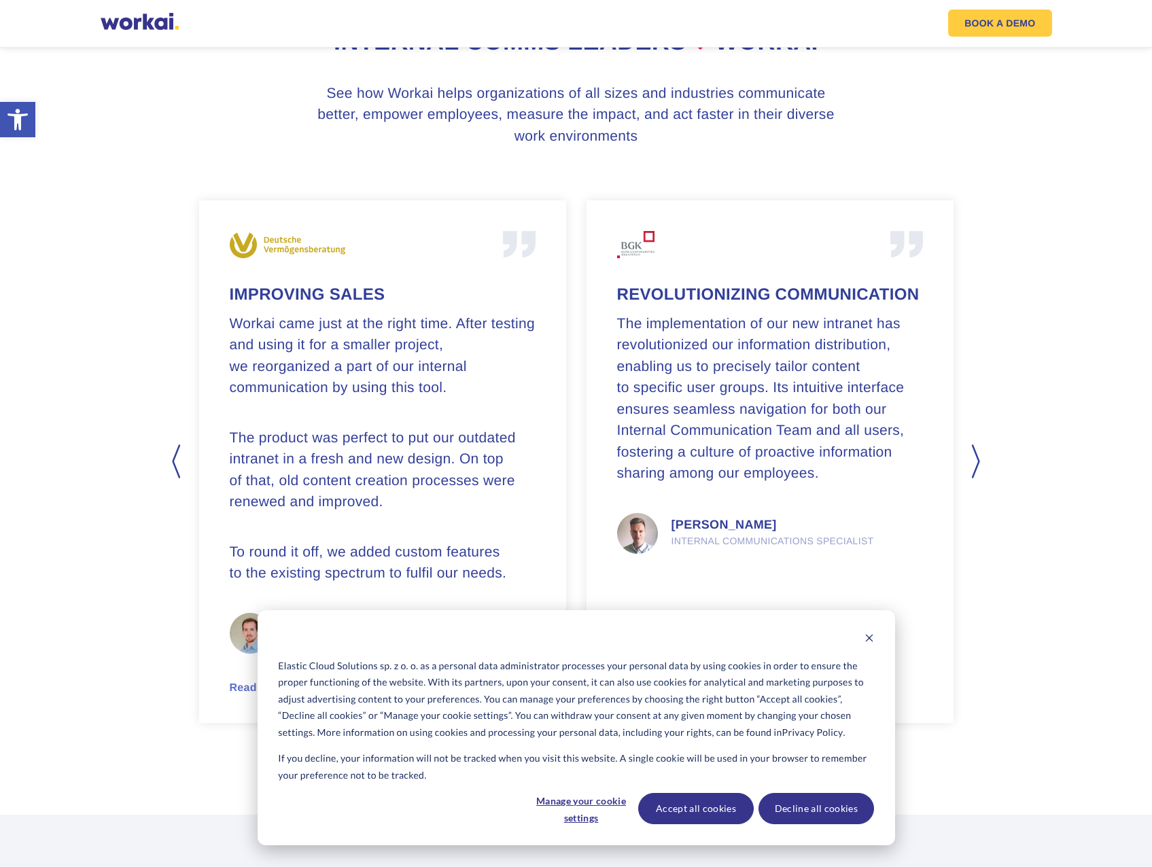
click at [974, 459] on button "Next" at bounding box center [977, 461] width 14 height 34
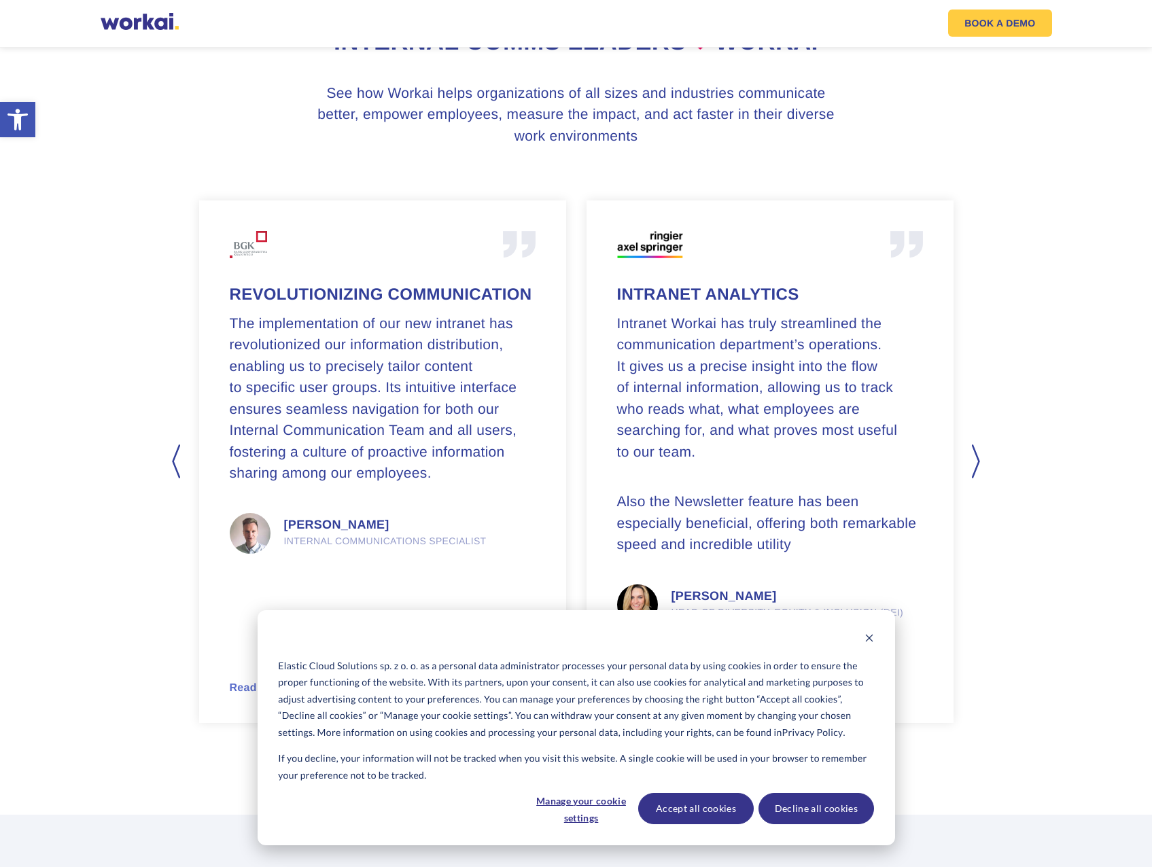
click at [974, 459] on button "Next" at bounding box center [977, 461] width 14 height 34
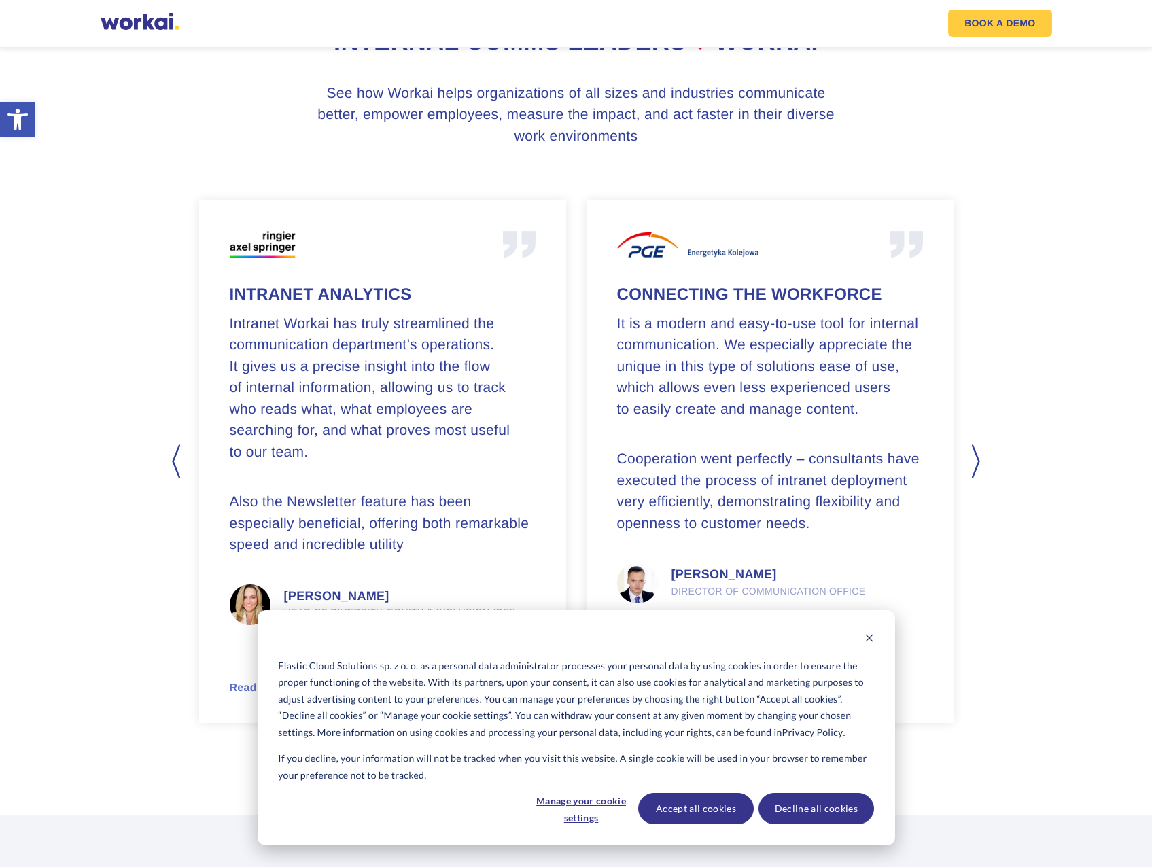
click at [974, 459] on button "Next" at bounding box center [977, 461] width 14 height 34
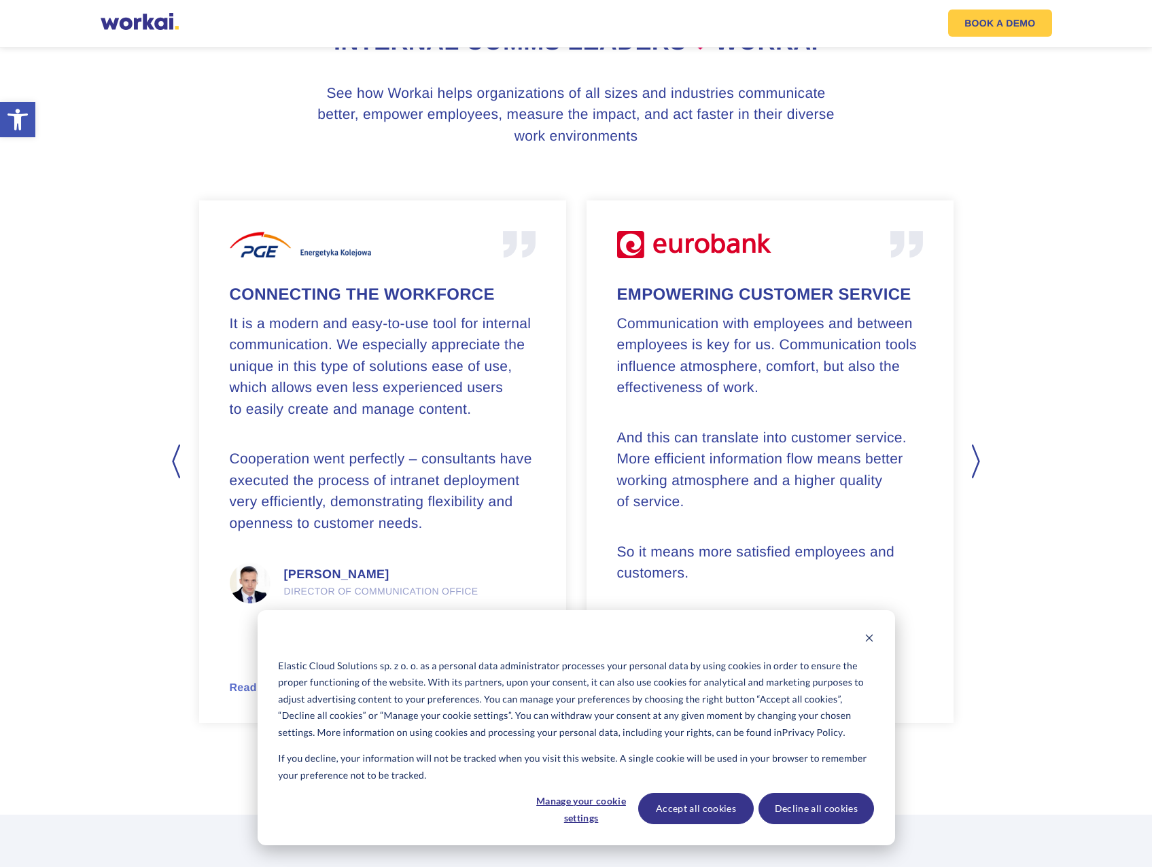
click at [974, 459] on button "Next" at bounding box center [977, 461] width 14 height 34
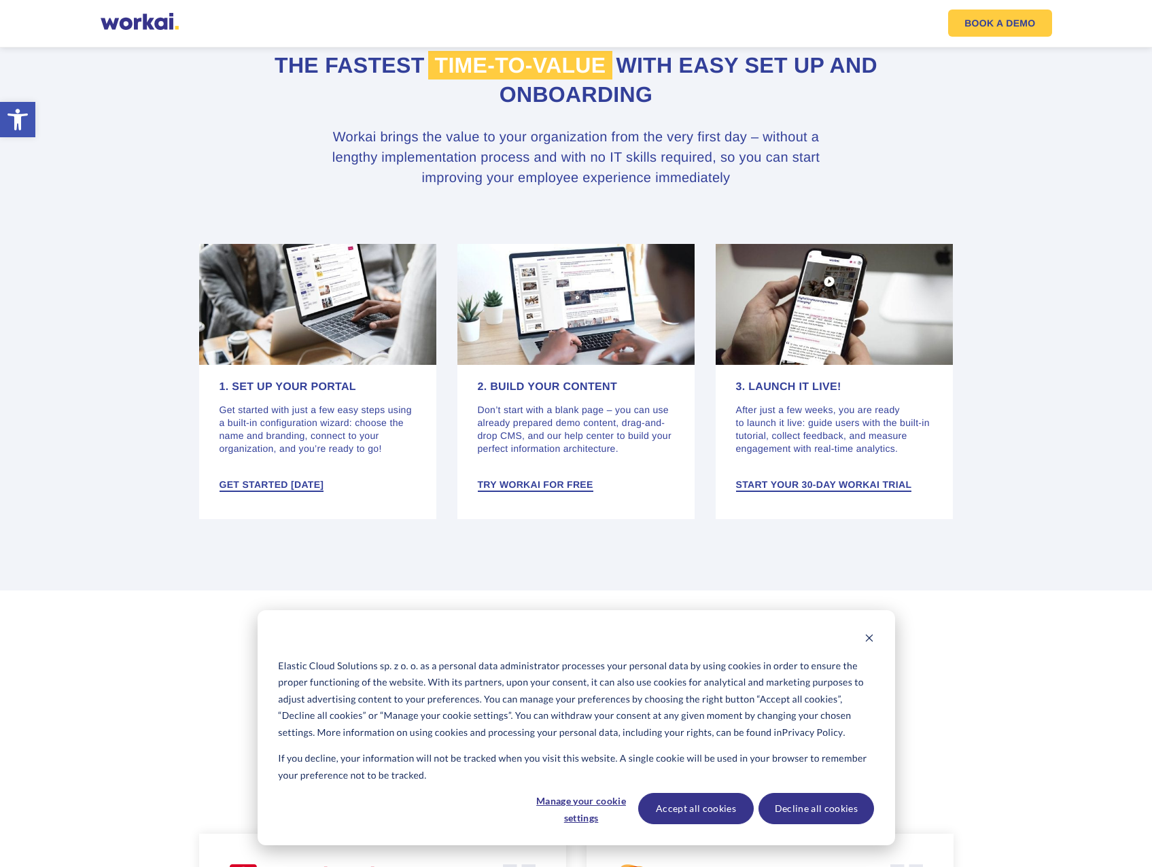
scroll to position [2373, 0]
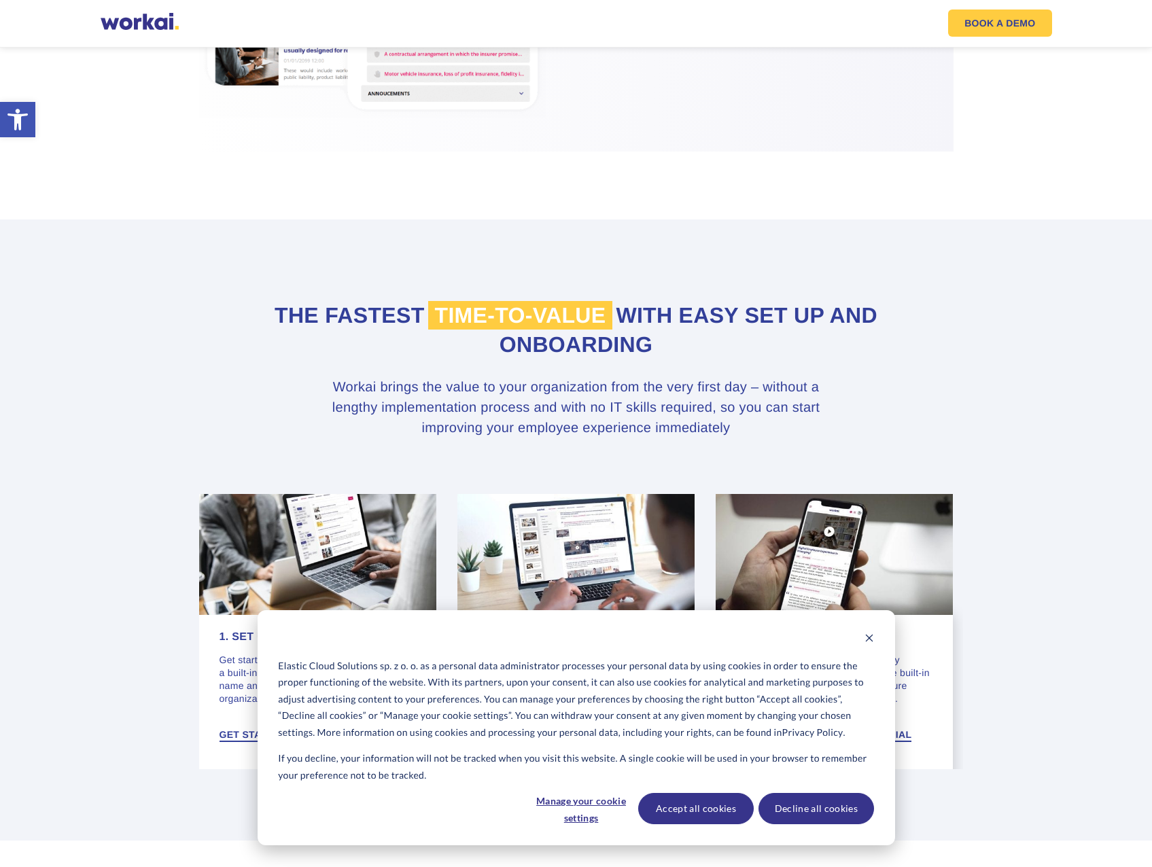
click at [916, 704] on p "After just a few weeks, you are ready to launch it live: guide users with the b…" at bounding box center [834, 680] width 197 height 52
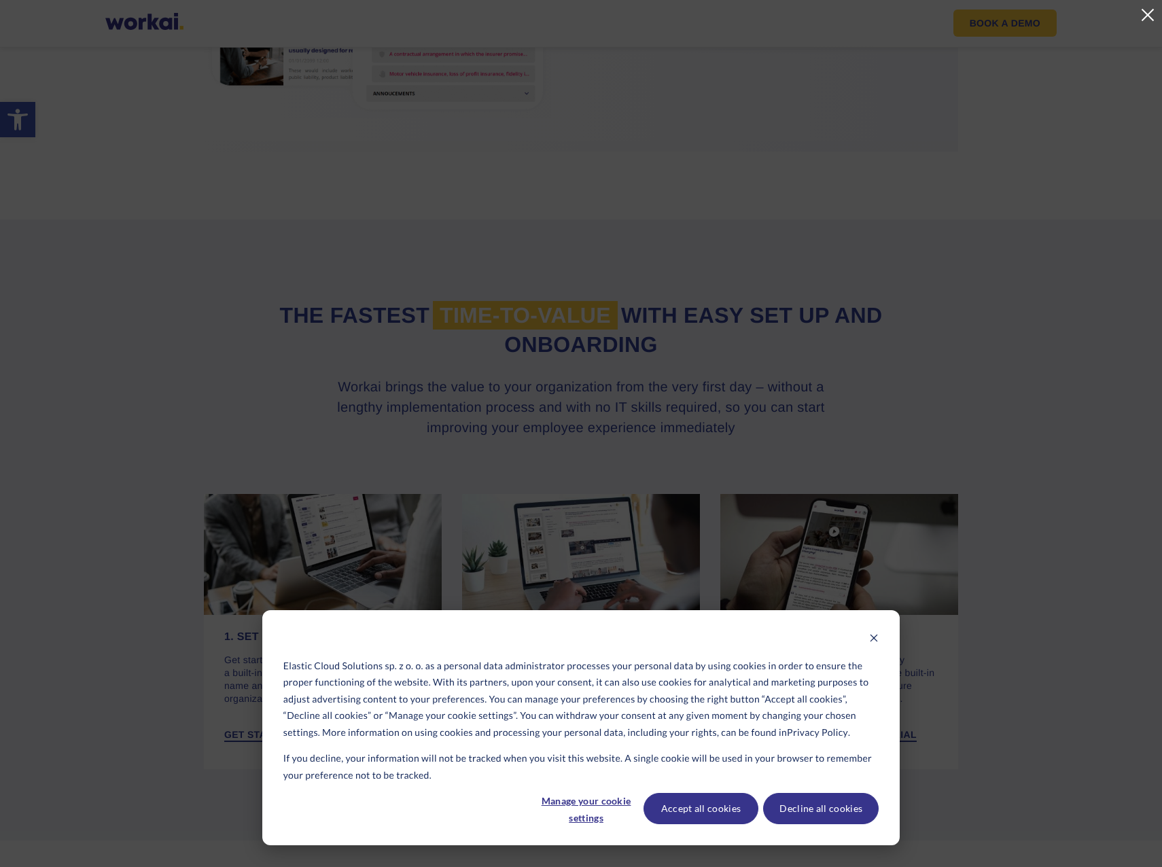
click at [1127, 20] on div at bounding box center [581, 433] width 1162 height 932
click at [1146, 22] on link at bounding box center [1147, 15] width 16 height 16
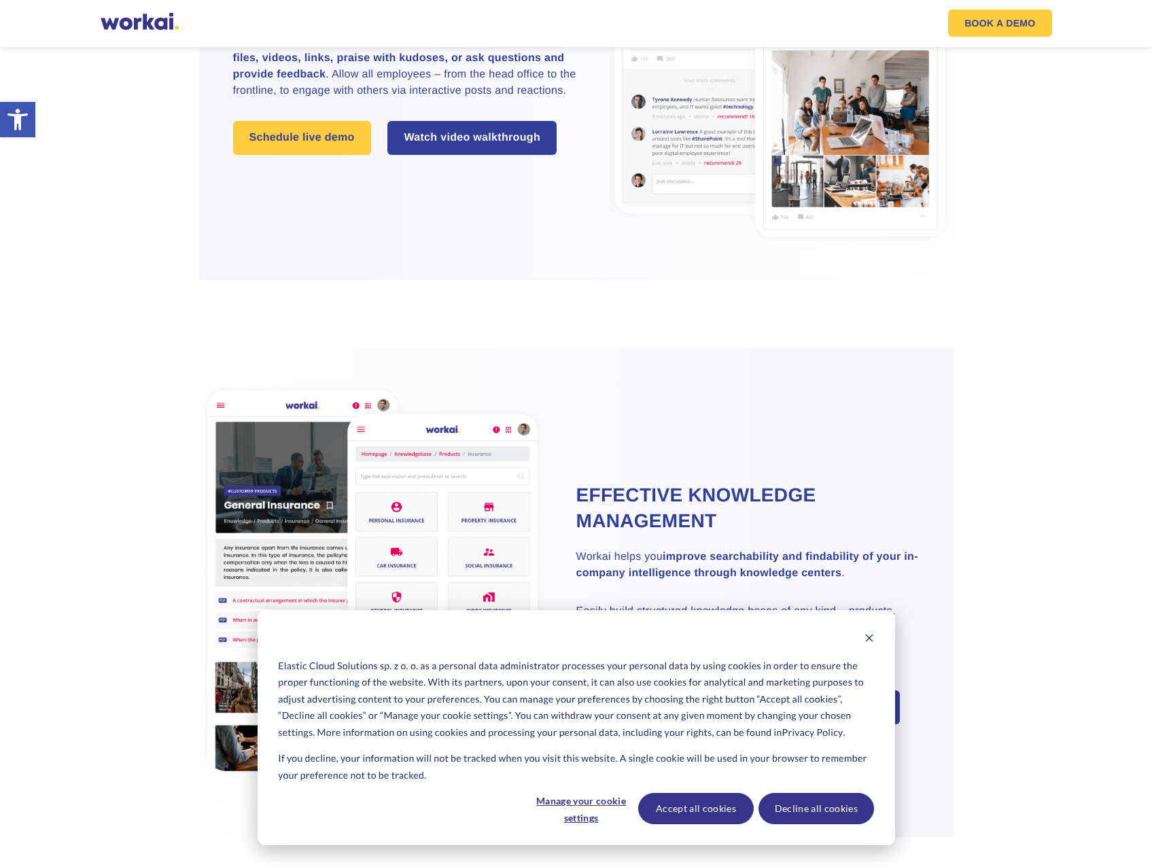
scroll to position [1422, 0]
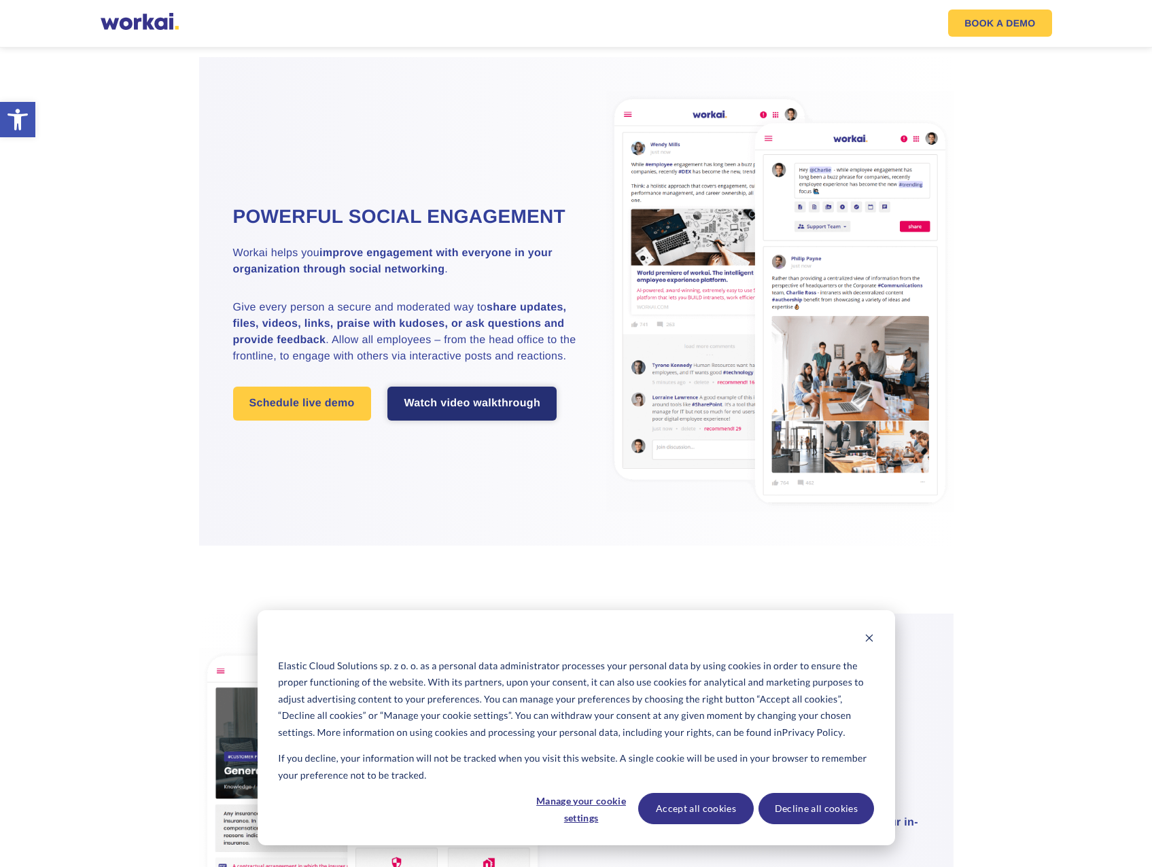
click at [498, 408] on link "Watch video walkthrough" at bounding box center [471, 404] width 169 height 34
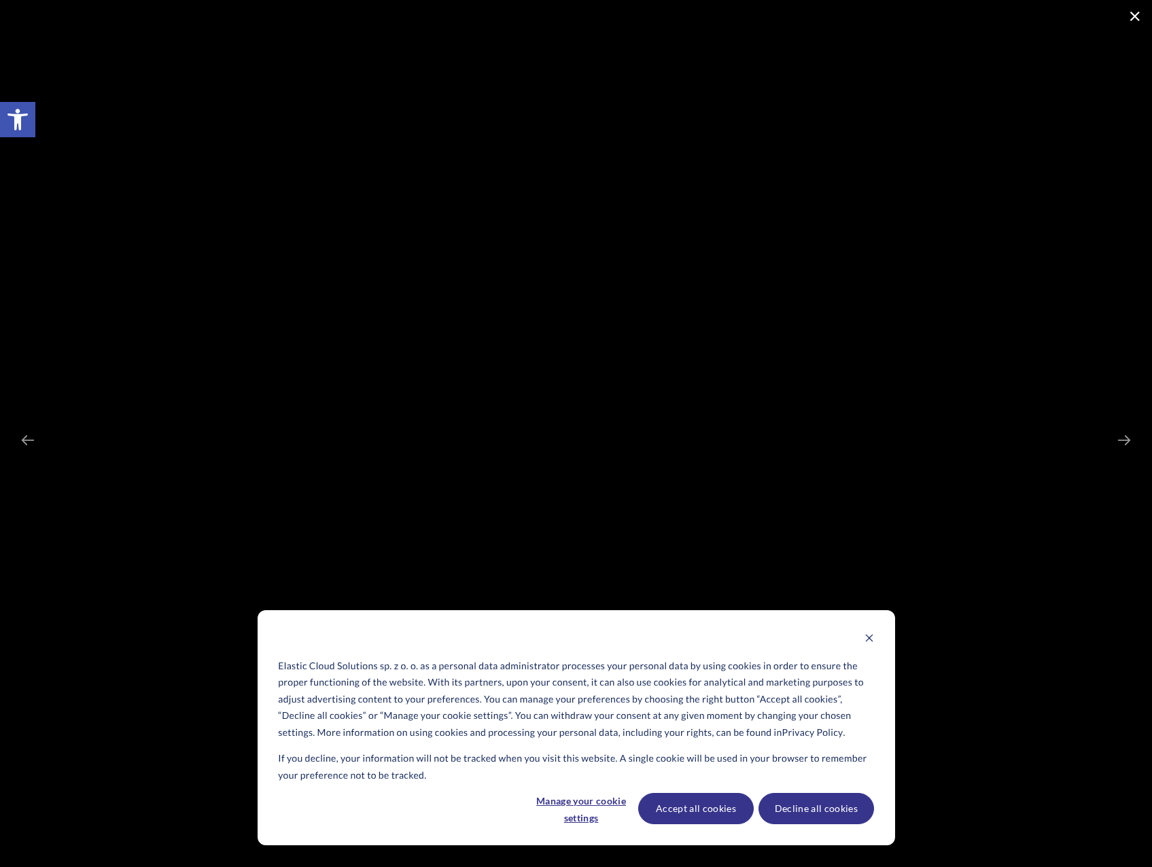
click at [1135, 24] on span at bounding box center [1135, 16] width 34 height 32
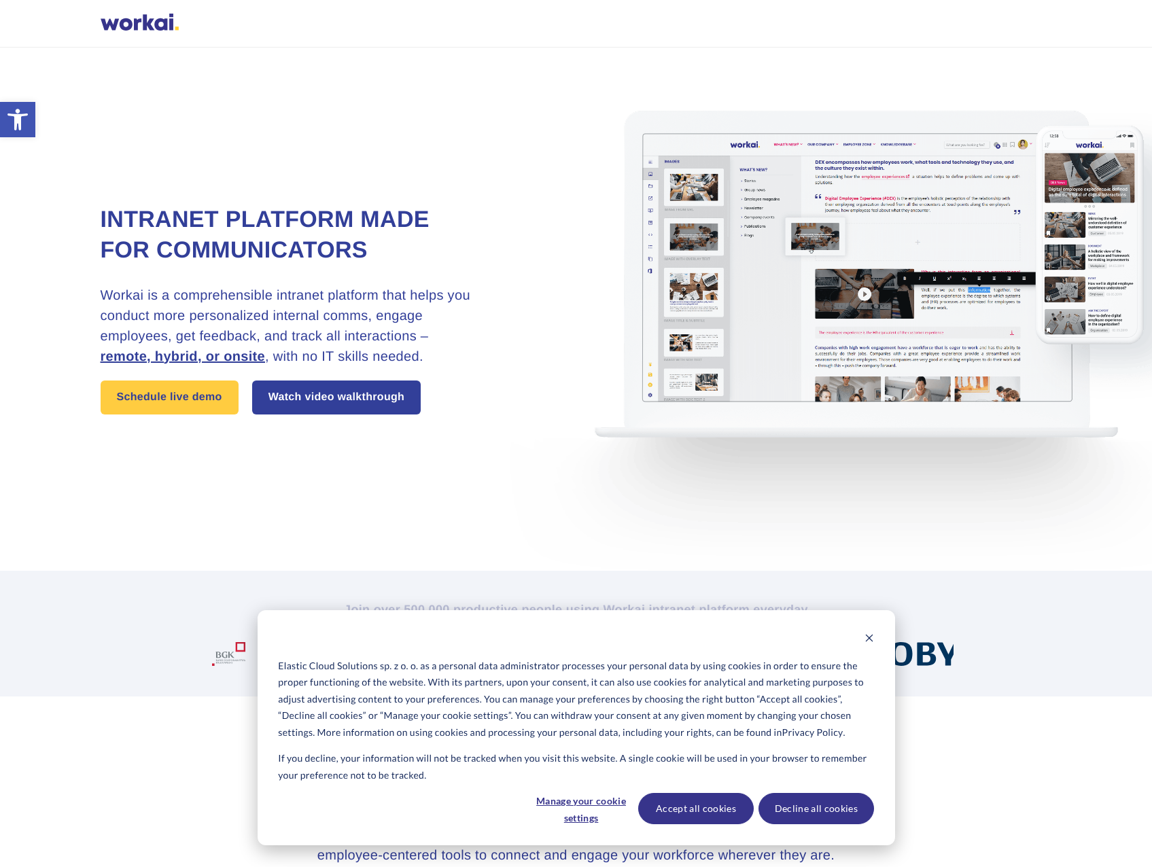
click at [148, 24] on div at bounding box center [140, 24] width 78 height 20
